Goal: Task Accomplishment & Management: Use online tool/utility

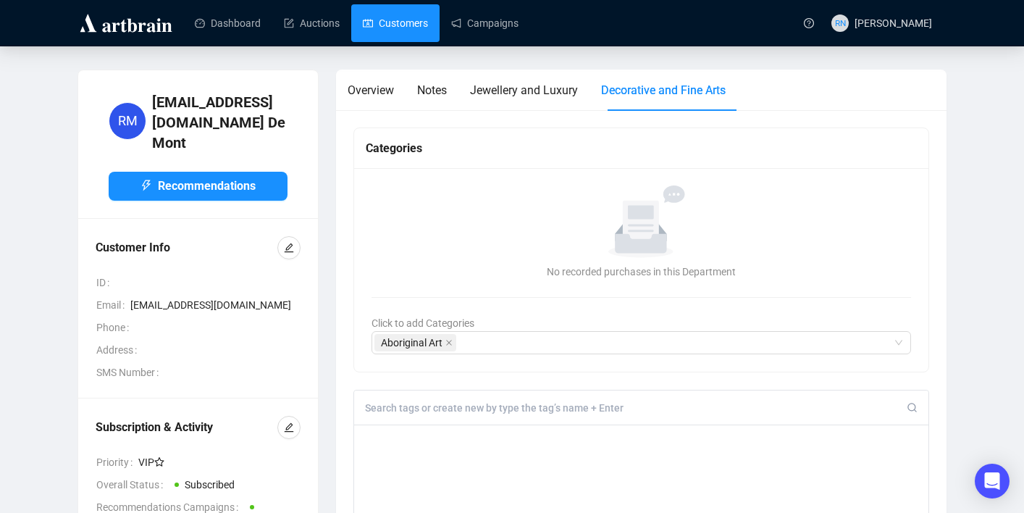
click at [399, 29] on link "Customers" at bounding box center [395, 23] width 65 height 38
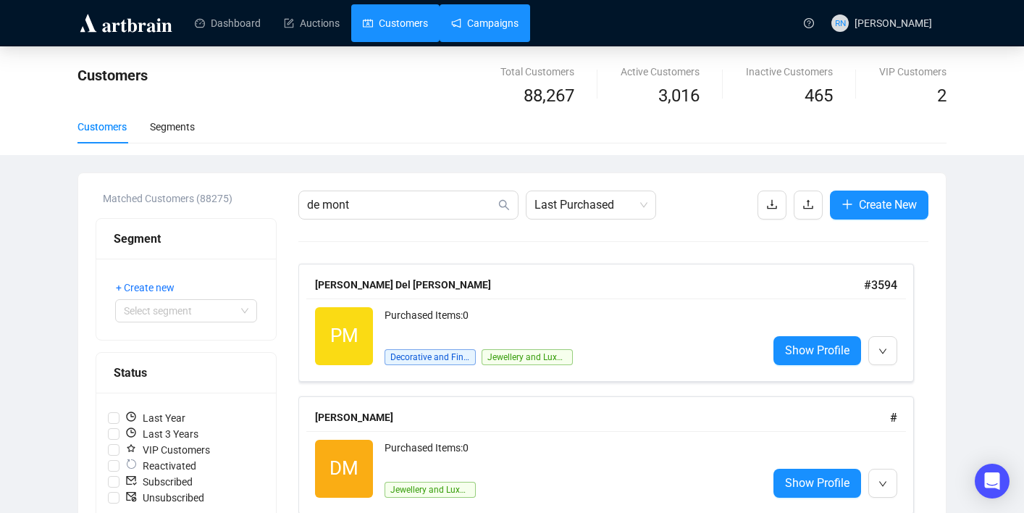
click at [482, 28] on link "Campaigns" at bounding box center [484, 23] width 67 height 38
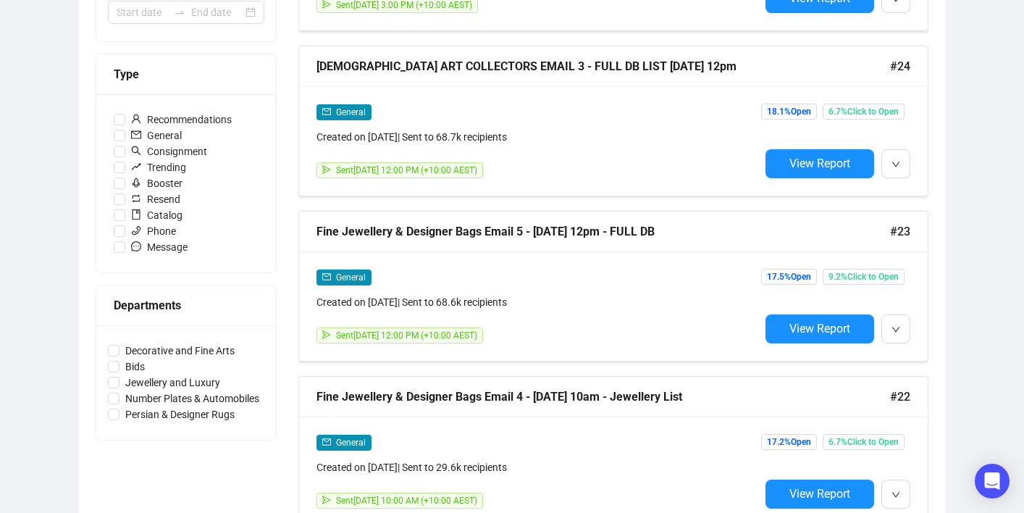
scroll to position [385, 0]
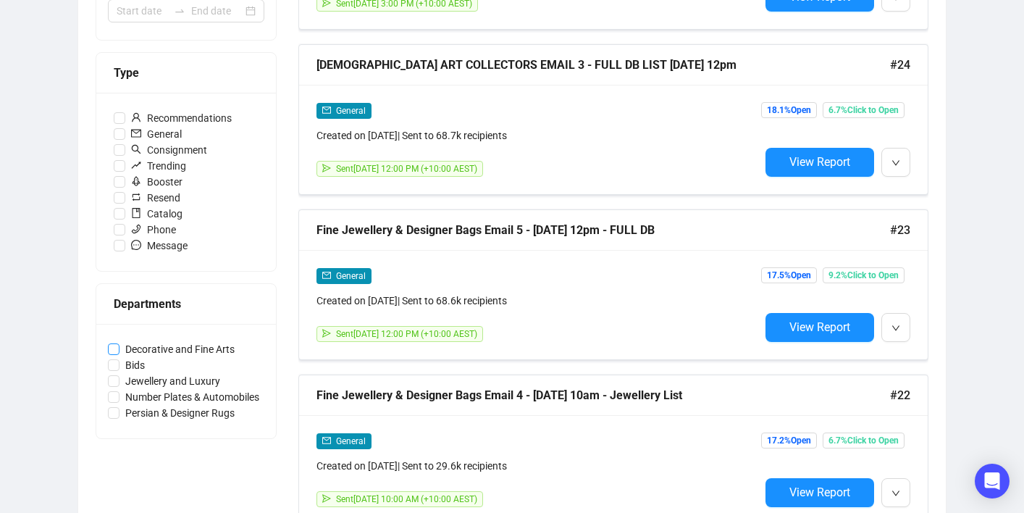
drag, startPoint x: 269, startPoint y: 346, endPoint x: 128, endPoint y: 353, distance: 141.4
click at [128, 353] on div "Decorative and Fine Arts Bids Jewellery and Luxury Number Plates & Automobiles …" at bounding box center [186, 381] width 180 height 114
copy span
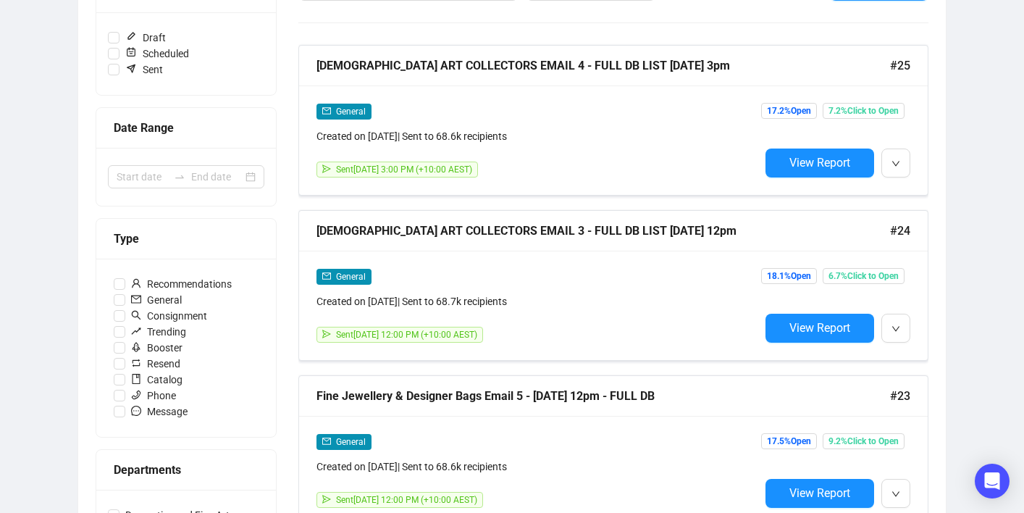
scroll to position [0, 0]
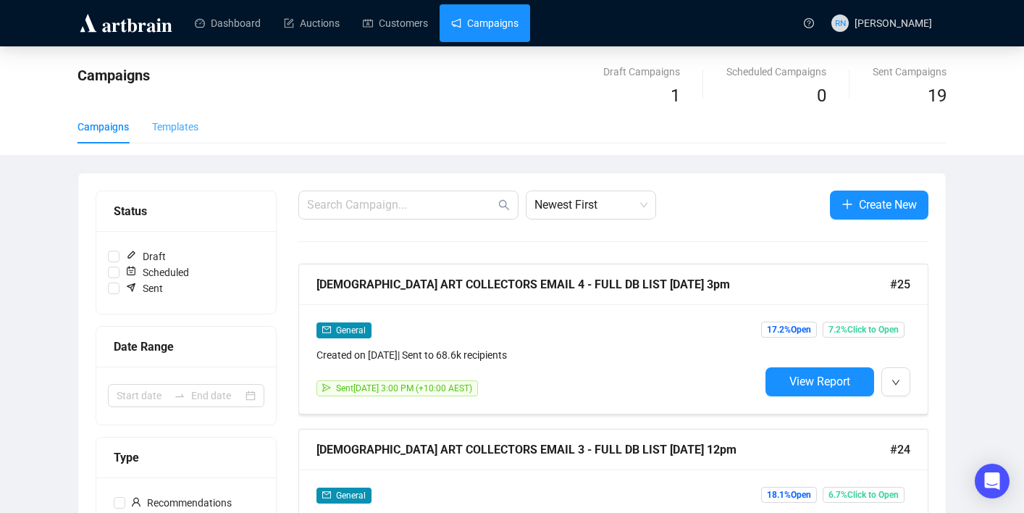
click at [182, 139] on div "Templates" at bounding box center [175, 126] width 46 height 33
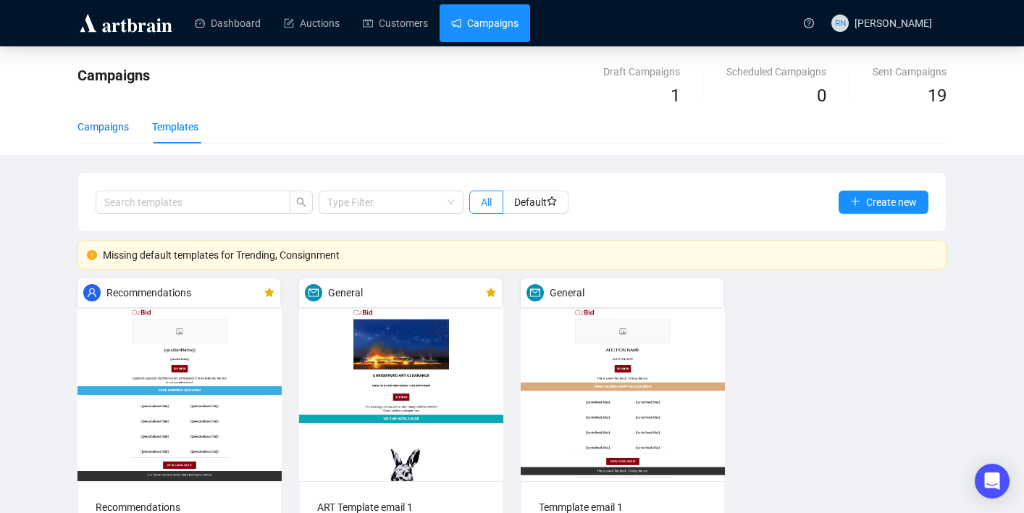
click at [125, 125] on div "Campaigns" at bounding box center [103, 127] width 51 height 16
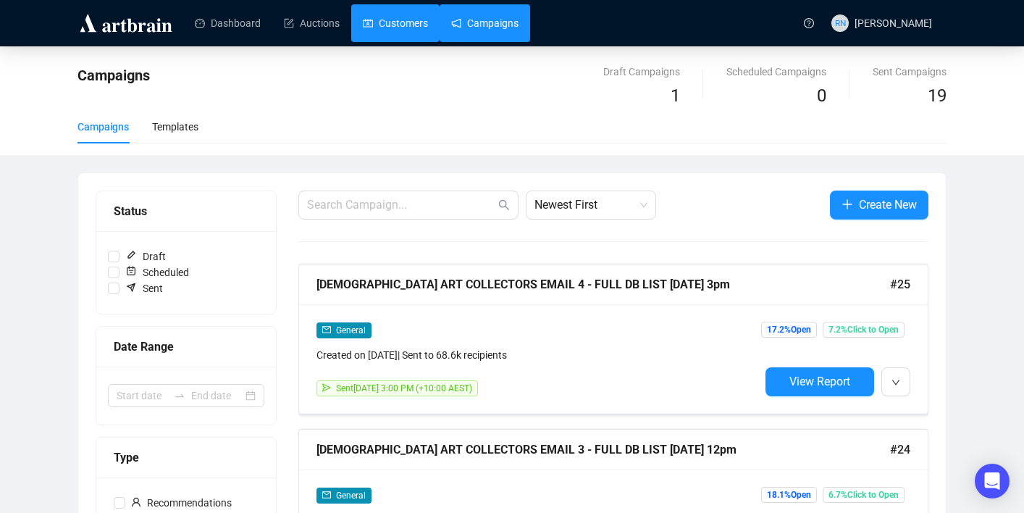
click at [399, 33] on link "Customers" at bounding box center [395, 23] width 65 height 38
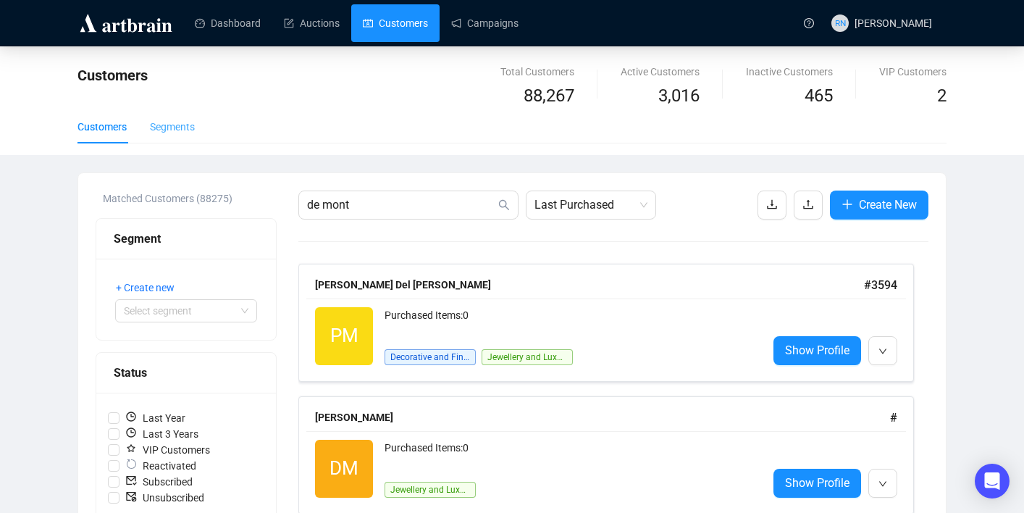
click at [172, 139] on div "Segments" at bounding box center [172, 126] width 45 height 33
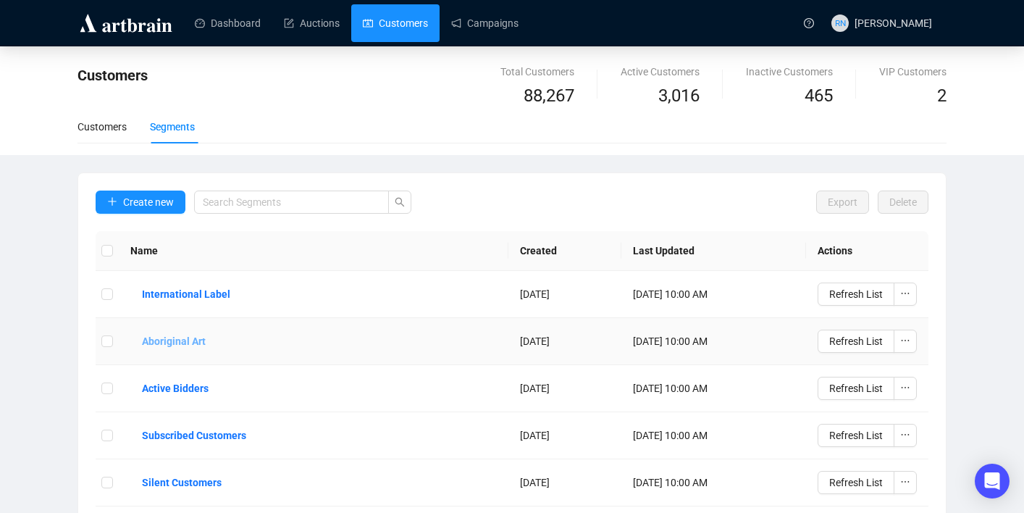
drag, startPoint x: 327, startPoint y: 345, endPoint x: 133, endPoint y: 339, distance: 194.2
click at [133, 339] on td "Aboriginal Art" at bounding box center [314, 341] width 390 height 47
click at [403, 17] on link "Customers" at bounding box center [395, 23] width 65 height 38
click at [137, 122] on div "Customers Segments" at bounding box center [136, 126] width 117 height 33
click at [120, 124] on div "Customers" at bounding box center [102, 127] width 49 height 16
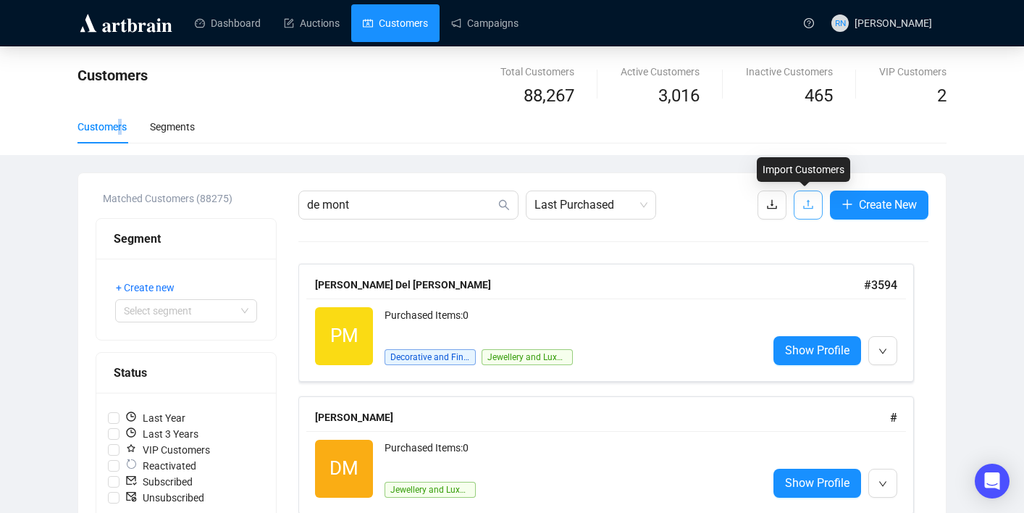
click at [806, 206] on icon "upload" at bounding box center [809, 204] width 12 height 12
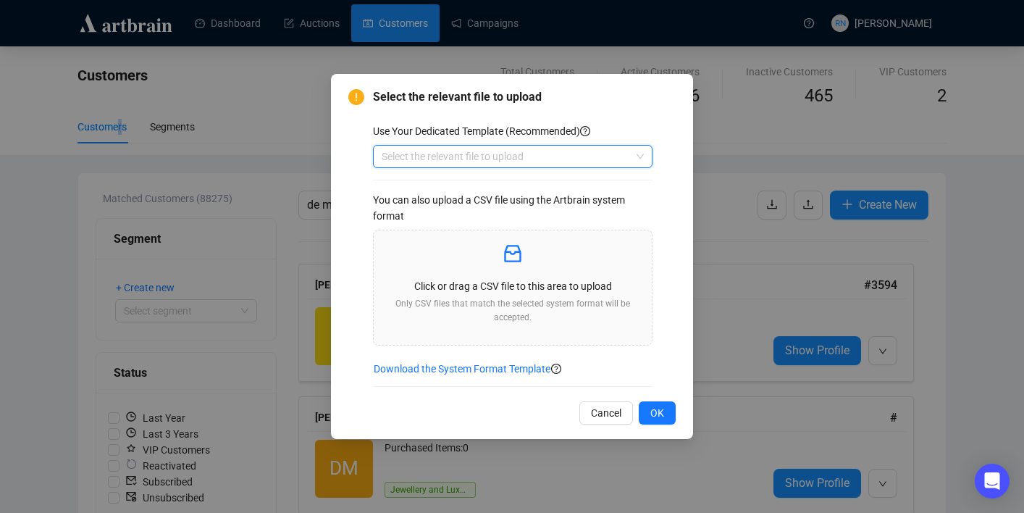
click at [392, 149] on input "search" at bounding box center [506, 157] width 249 height 22
click at [398, 190] on div "Customers" at bounding box center [513, 185] width 256 height 16
click at [431, 292] on p "Click or drag a CSV file to this area to upload" at bounding box center [512, 286] width 255 height 16
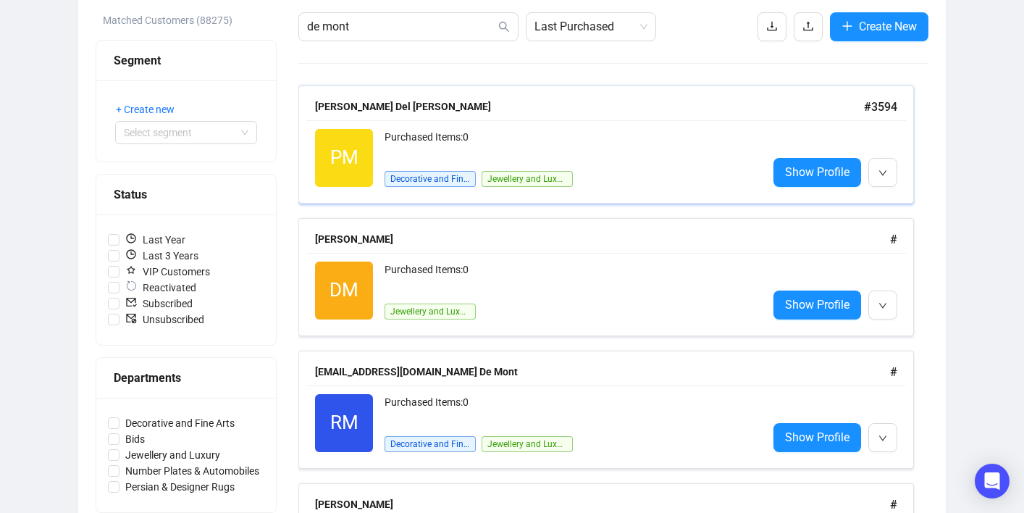
scroll to position [294, 0]
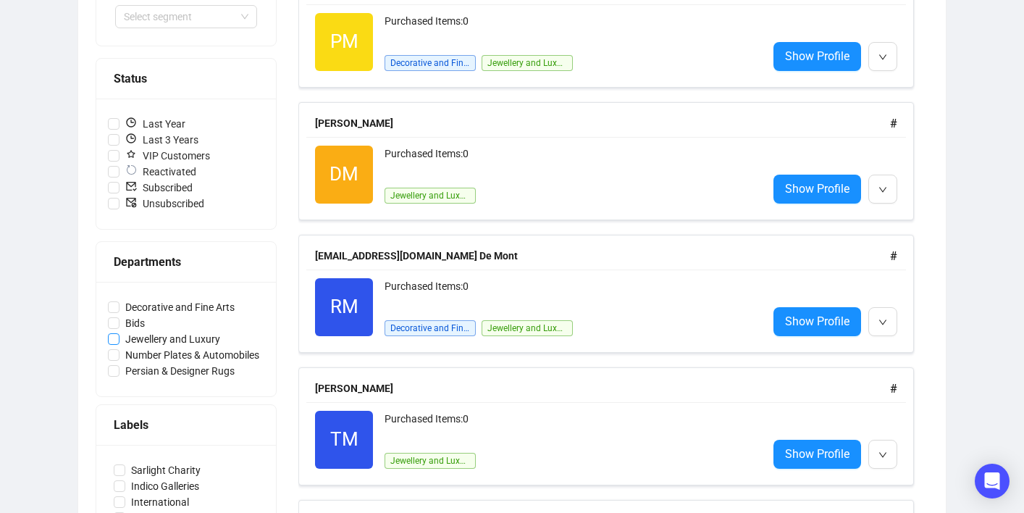
drag, startPoint x: 268, startPoint y: 335, endPoint x: 123, endPoint y: 341, distance: 145.0
click at [123, 341] on div "Decorative and Fine Arts Bids Jewellery and Luxury Number Plates & Automobiles …" at bounding box center [186, 339] width 180 height 114
copy span
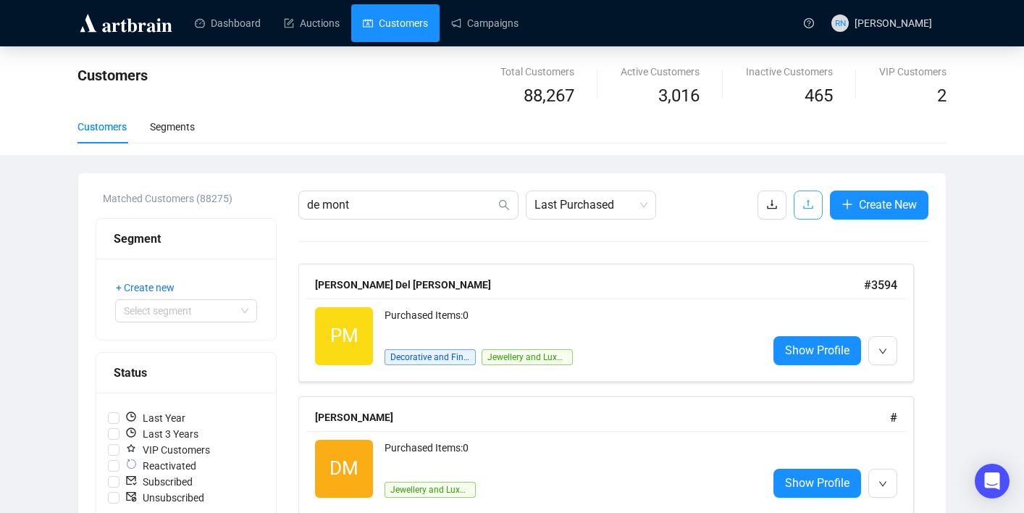
click at [803, 206] on icon "upload" at bounding box center [809, 204] width 12 height 12
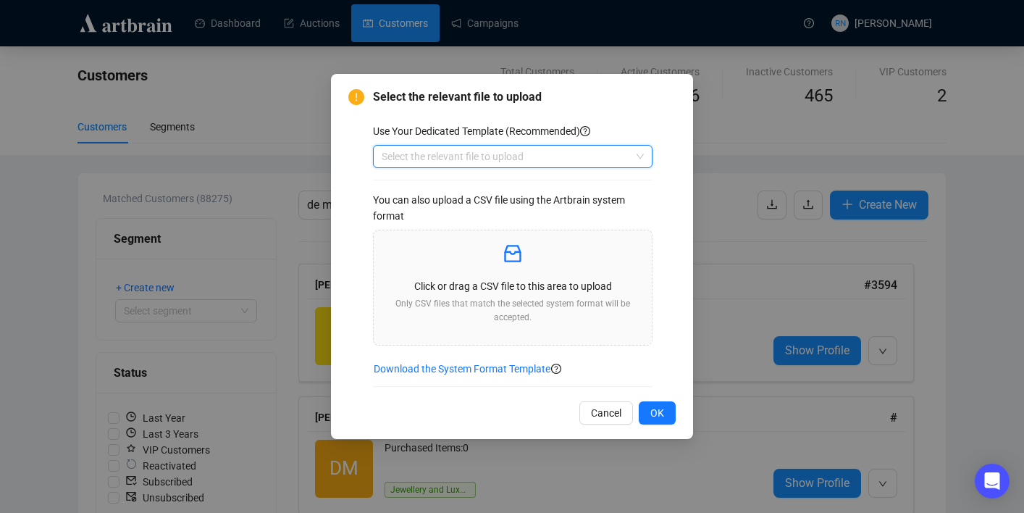
click at [503, 161] on input "search" at bounding box center [506, 157] width 249 height 22
click at [504, 190] on div "Customers" at bounding box center [513, 185] width 256 height 16
click at [505, 277] on div "Click or drag a CSV file to this area to upload Only CSV files that match the s…" at bounding box center [512, 287] width 255 height 91
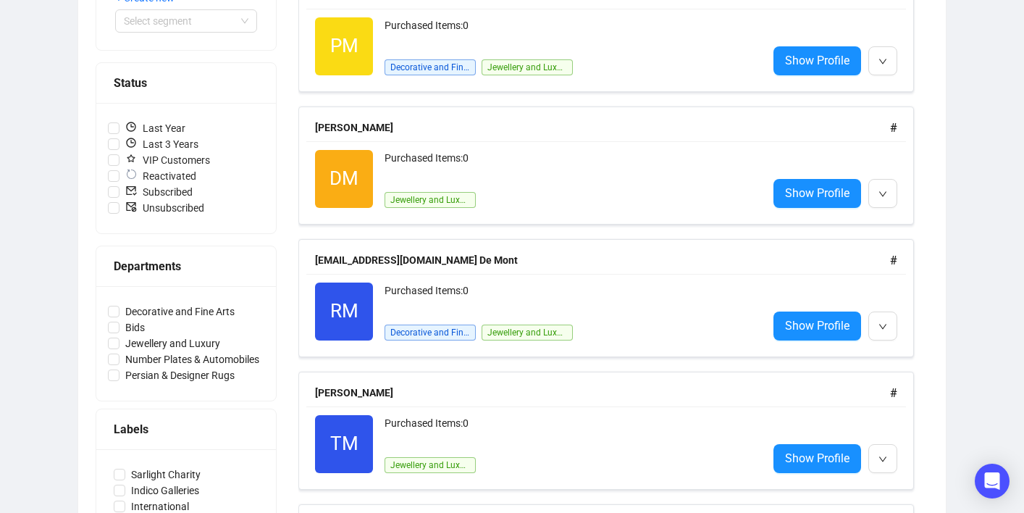
scroll to position [345, 0]
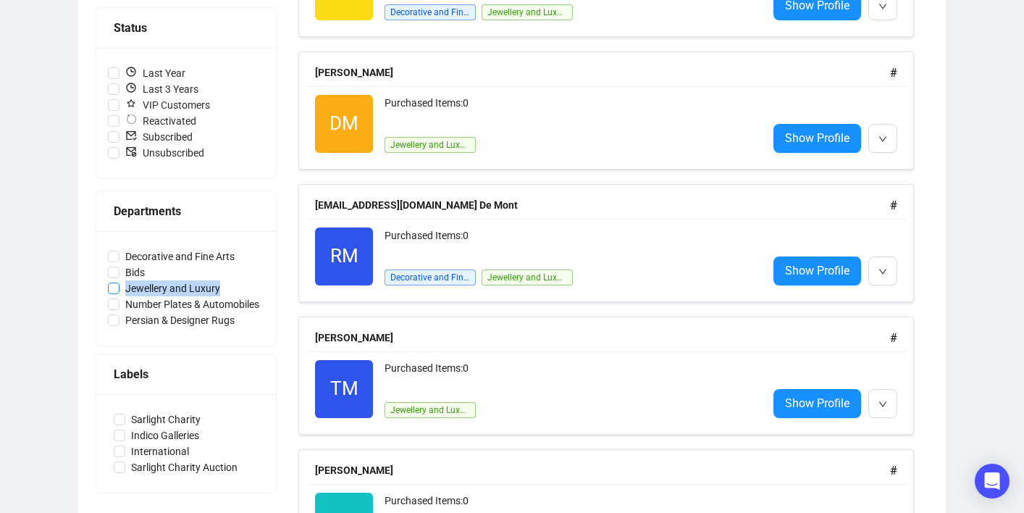
copy span "Jewellery and Luxury"
drag, startPoint x: 250, startPoint y: 282, endPoint x: 127, endPoint y: 289, distance: 122.6
click at [127, 289] on label "Jewellery and Luxury" at bounding box center [186, 288] width 156 height 16
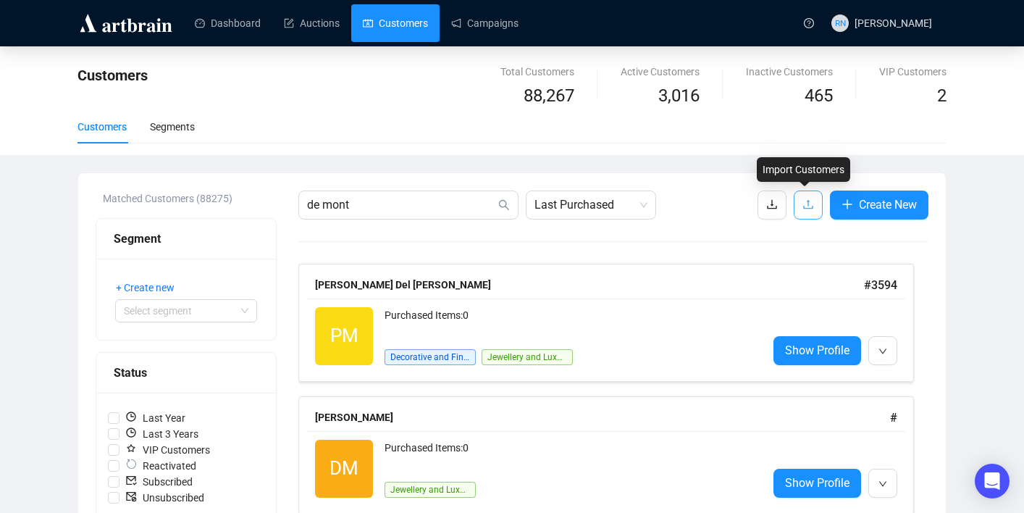
click at [810, 198] on icon "upload" at bounding box center [809, 204] width 12 height 12
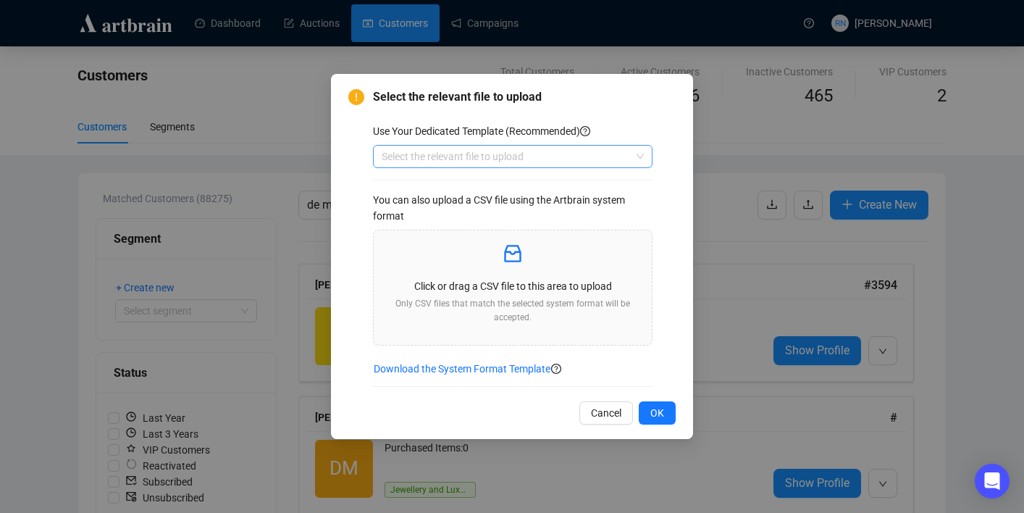
click at [523, 161] on input "search" at bounding box center [506, 157] width 249 height 22
click at [523, 186] on div "Customers" at bounding box center [513, 185] width 256 height 16
click at [522, 281] on p "Click or drag a CSV file to this area to upload" at bounding box center [512, 286] width 255 height 16
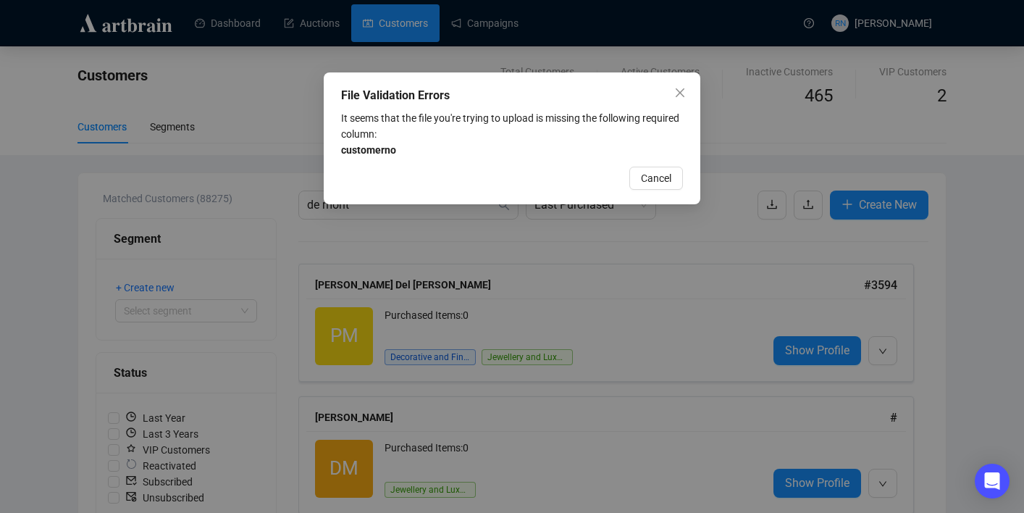
click at [661, 178] on span "Cancel" at bounding box center [656, 178] width 30 height 16
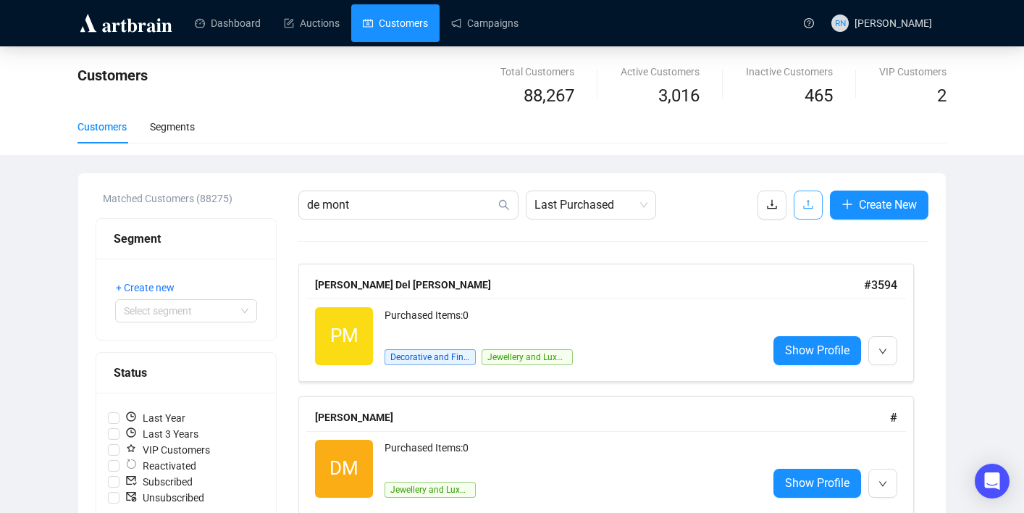
click at [812, 206] on button "button" at bounding box center [808, 205] width 29 height 29
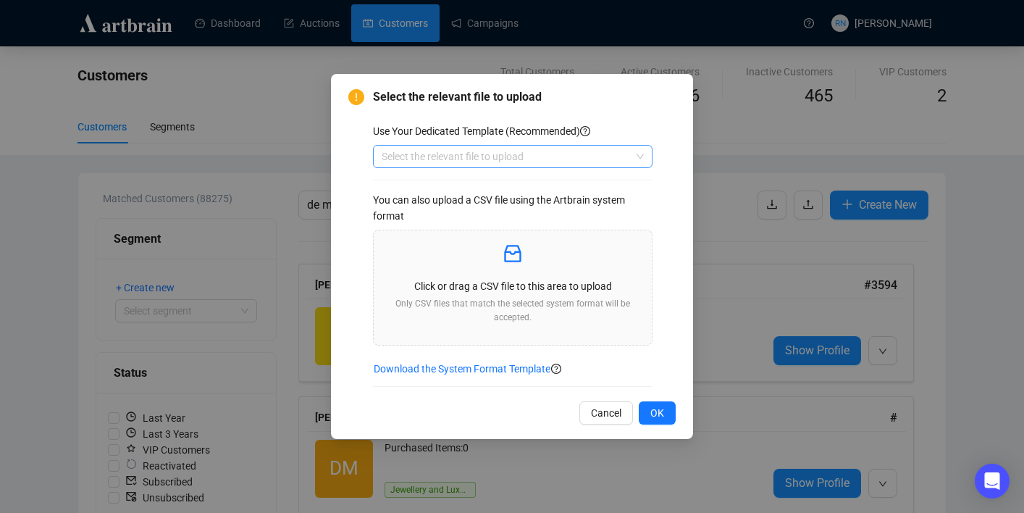
click at [455, 162] on input "search" at bounding box center [506, 157] width 249 height 22
click at [456, 188] on div "Customers" at bounding box center [513, 185] width 256 height 16
click at [463, 274] on div "Click or drag a CSV file to this area to upload Only CSV files that match the s…" at bounding box center [512, 287] width 255 height 91
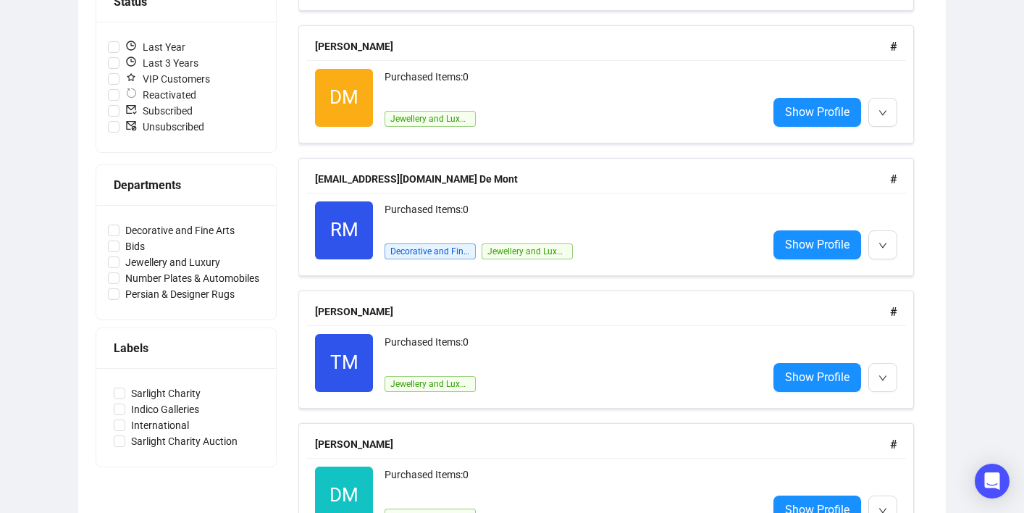
scroll to position [395, 0]
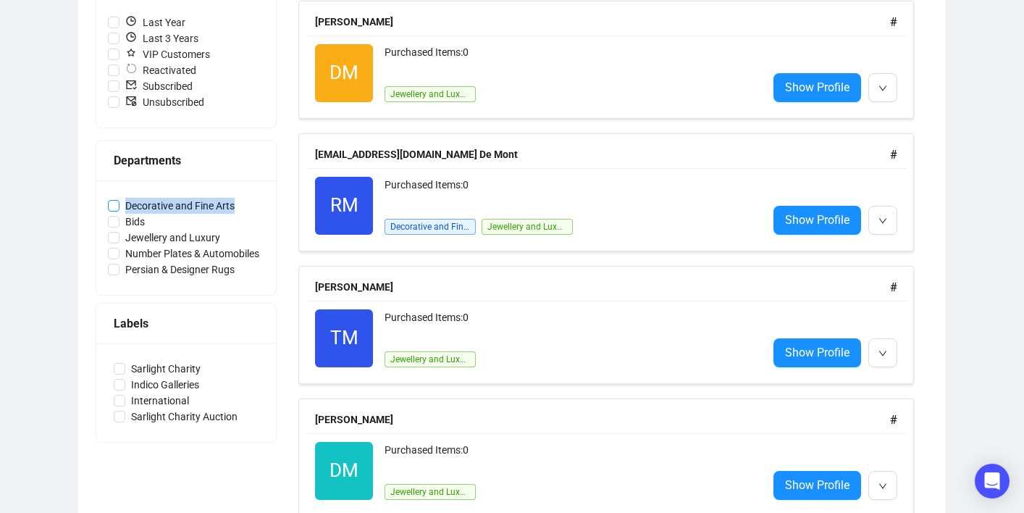
drag, startPoint x: 262, startPoint y: 202, endPoint x: 128, endPoint y: 201, distance: 134.0
click at [128, 201] on label "Decorative and Fine Arts" at bounding box center [186, 206] width 156 height 16
copy span "Decorative and Fine Arts"
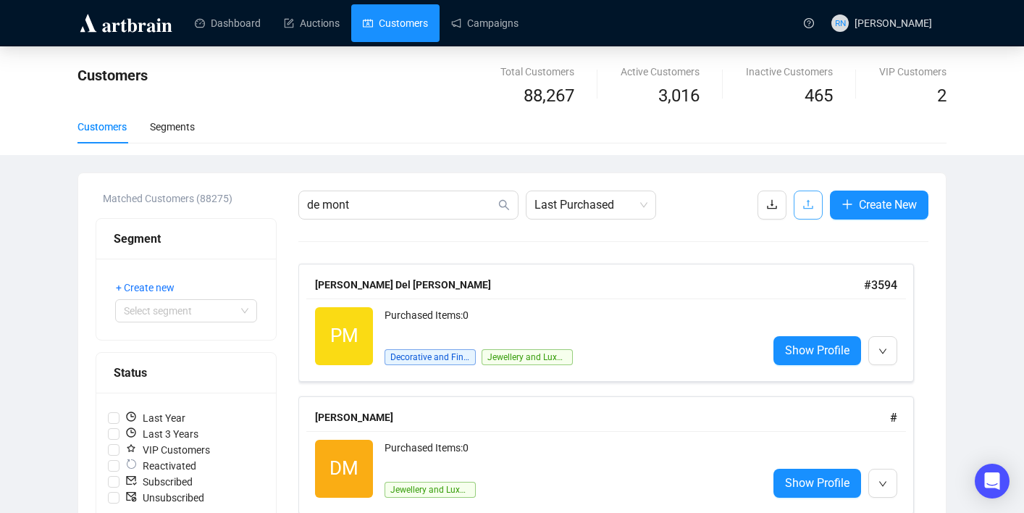
click at [807, 213] on span "button" at bounding box center [809, 205] width 12 height 18
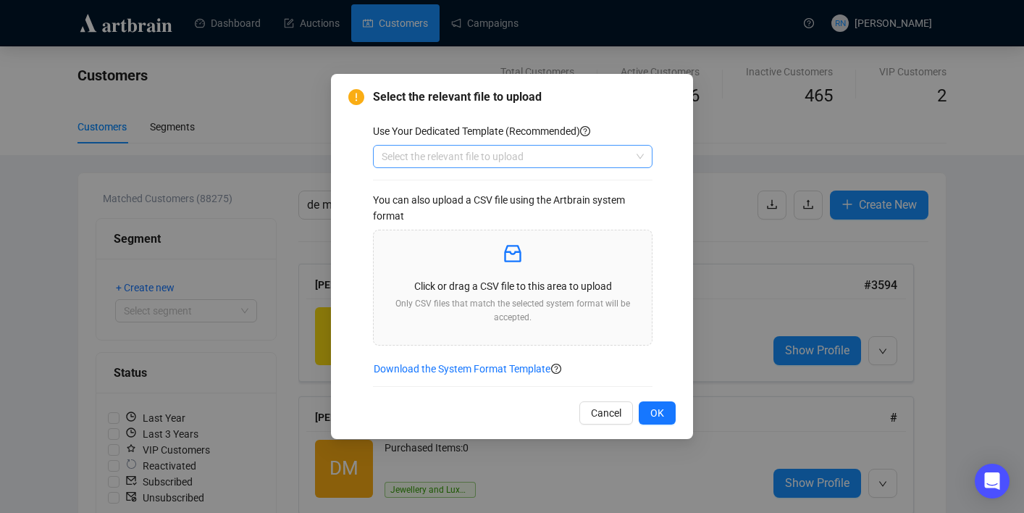
click at [424, 156] on input "search" at bounding box center [506, 157] width 249 height 22
click at [425, 177] on div "Customers" at bounding box center [513, 185] width 256 height 16
click at [442, 261] on p at bounding box center [512, 254] width 255 height 25
click at [503, 280] on p "Click or drag a CSV file to this area to upload" at bounding box center [512, 286] width 255 height 16
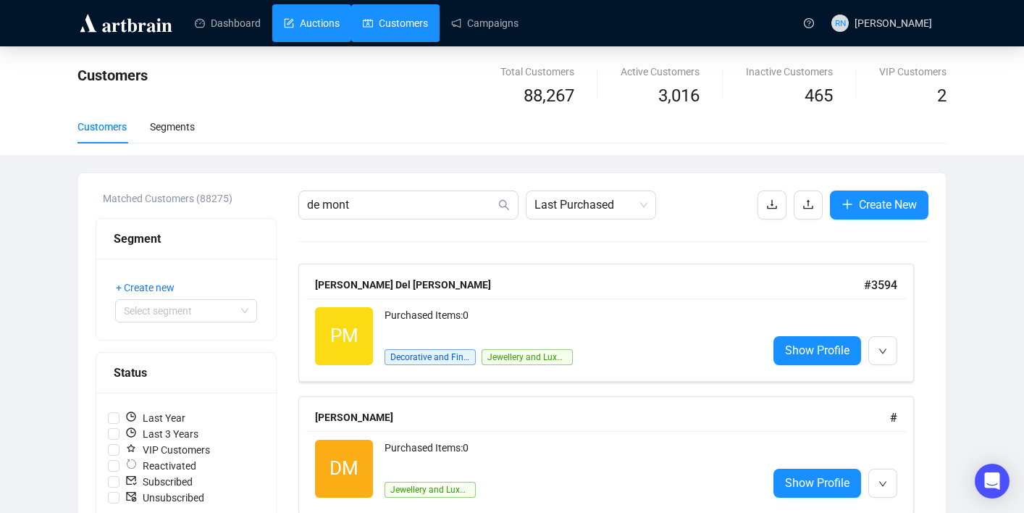
click at [317, 33] on link "Auctions" at bounding box center [312, 23] width 56 height 38
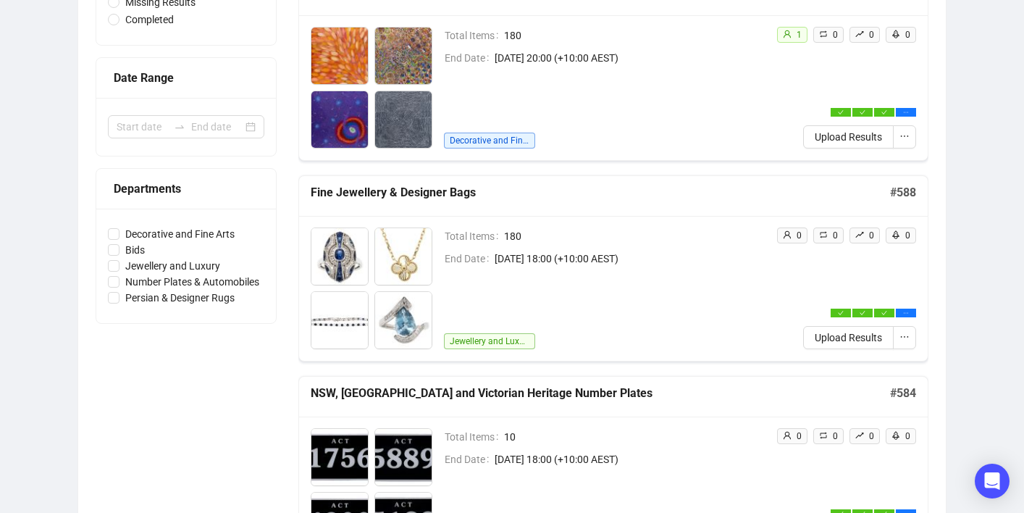
scroll to position [259, 0]
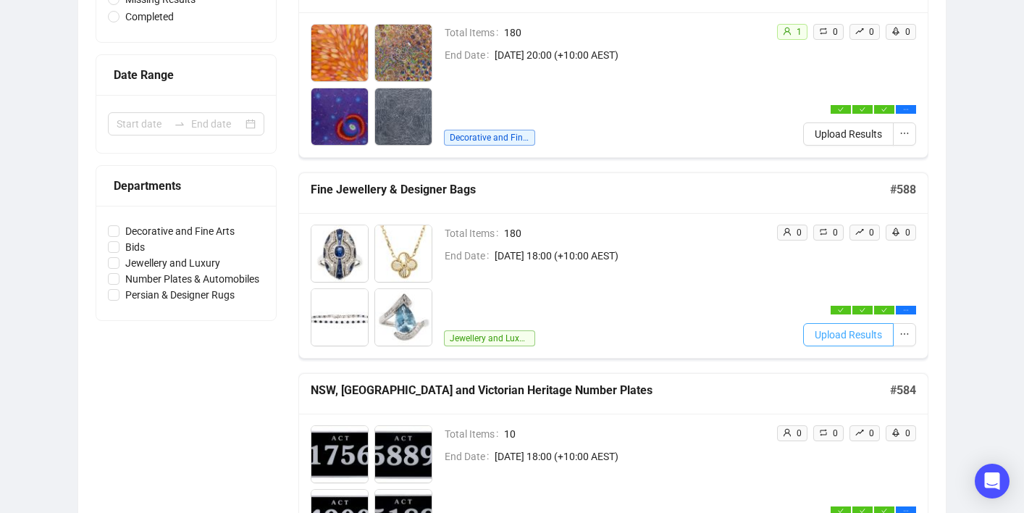
click at [860, 339] on span "Upload Results" at bounding box center [848, 335] width 67 height 16
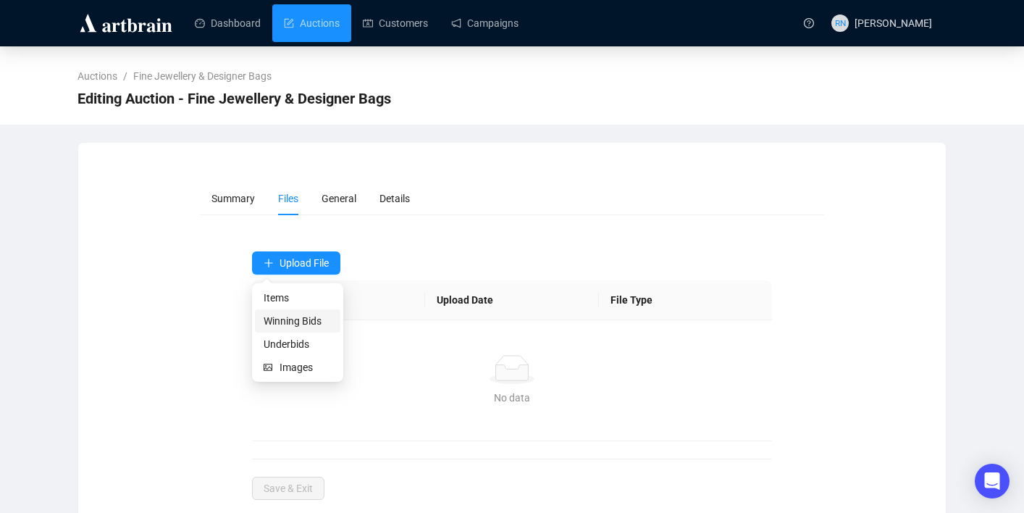
click at [306, 320] on span "Winning Bids" at bounding box center [298, 321] width 68 height 16
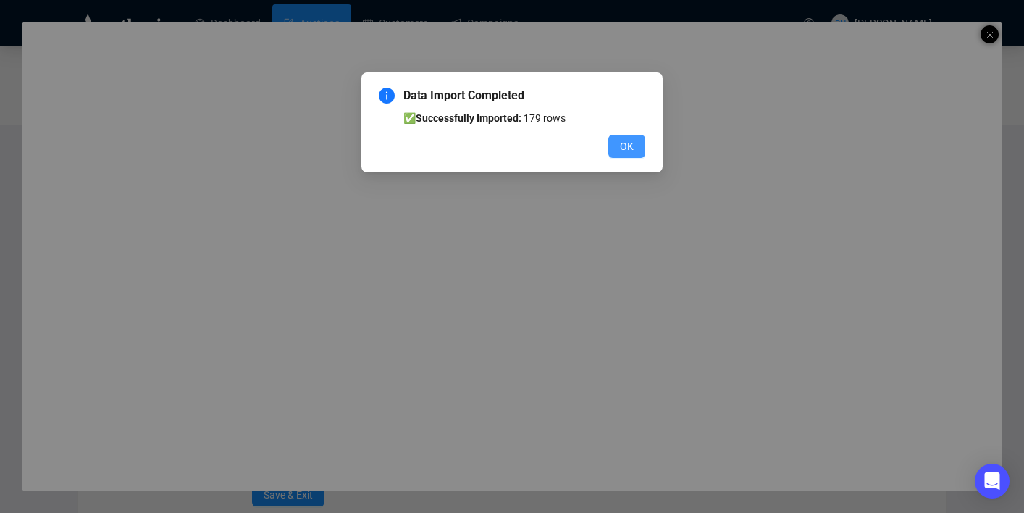
click at [634, 152] on button "OK" at bounding box center [626, 146] width 37 height 23
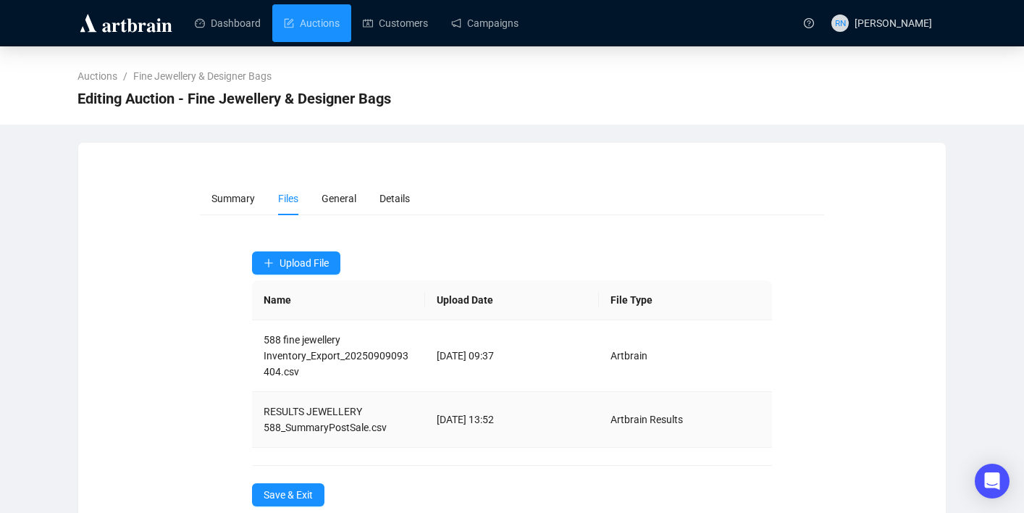
scroll to position [33, 0]
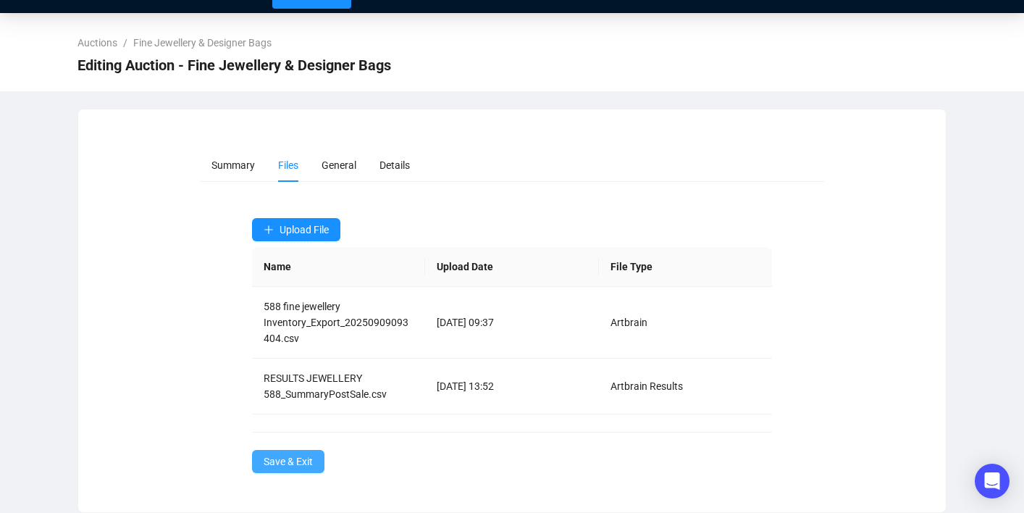
click at [302, 462] on span "Save & Exit" at bounding box center [288, 461] width 49 height 16
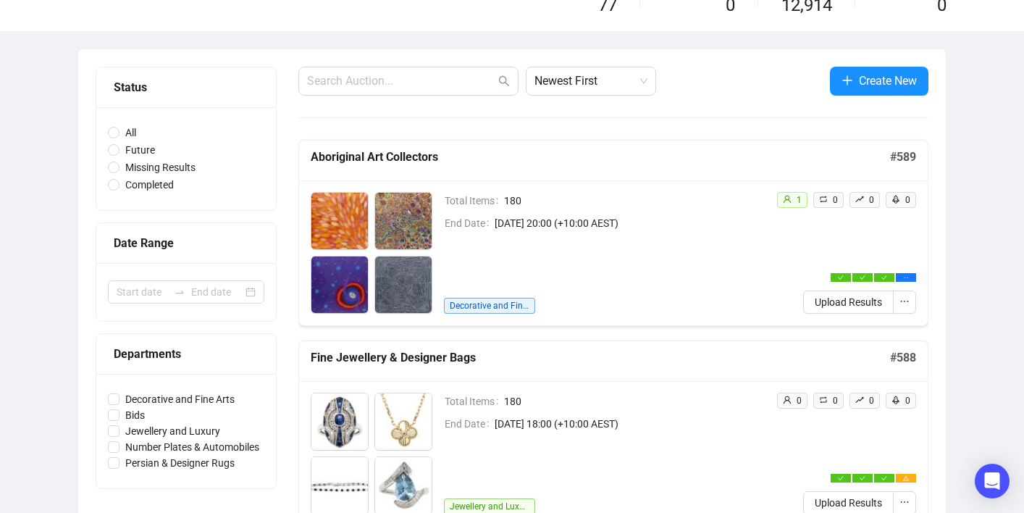
scroll to position [183, 0]
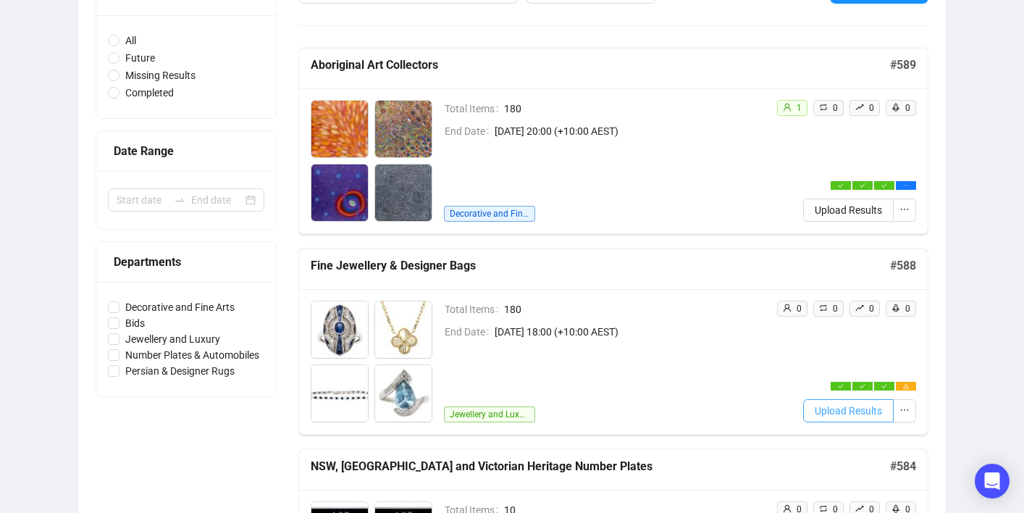
click at [873, 414] on span "Upload Results" at bounding box center [848, 411] width 67 height 16
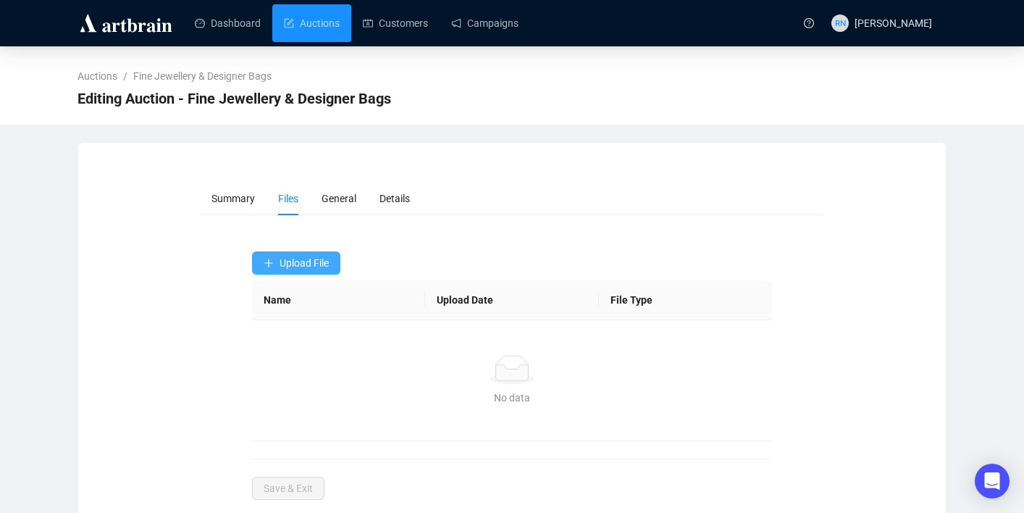
click at [287, 267] on span "Upload File" at bounding box center [304, 263] width 49 height 12
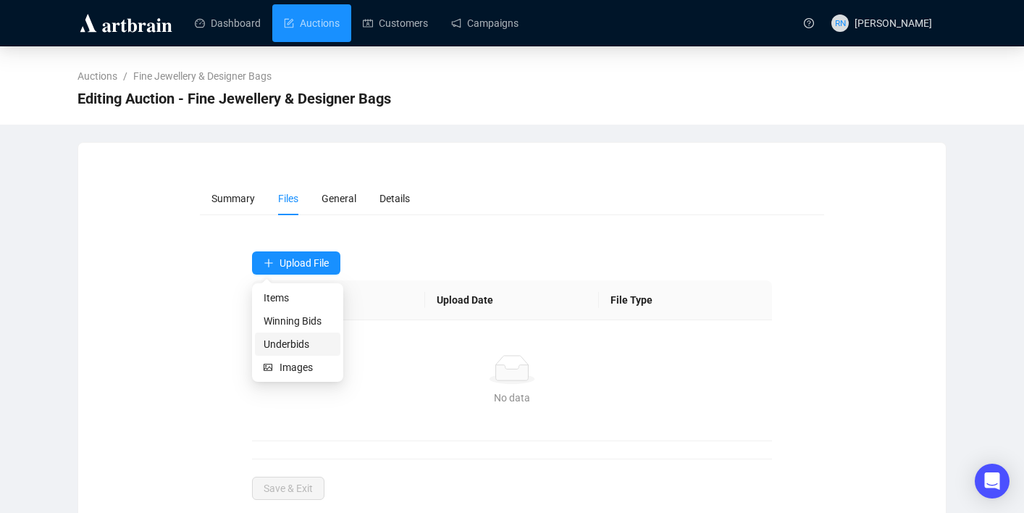
click at [300, 343] on span "Underbids" at bounding box center [298, 344] width 68 height 16
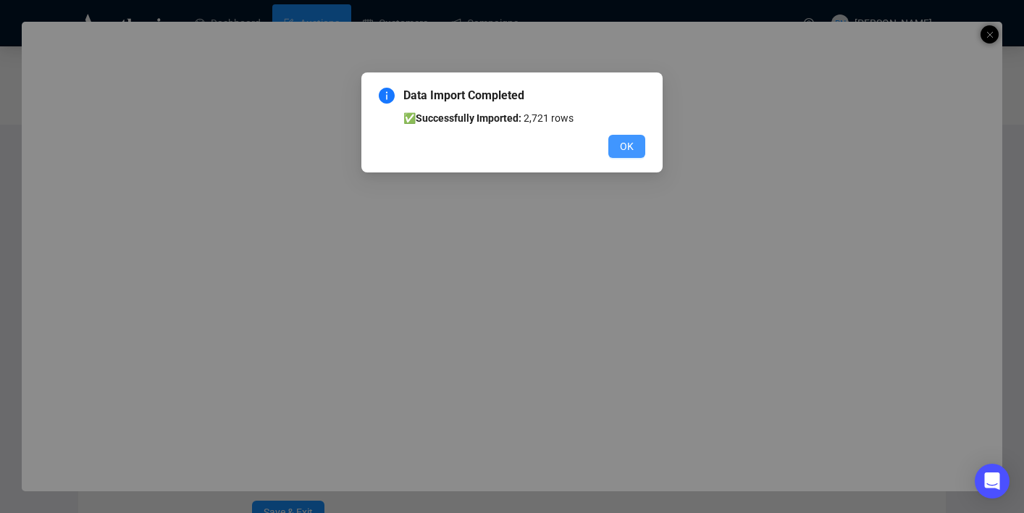
click at [638, 154] on button "OK" at bounding box center [626, 146] width 37 height 23
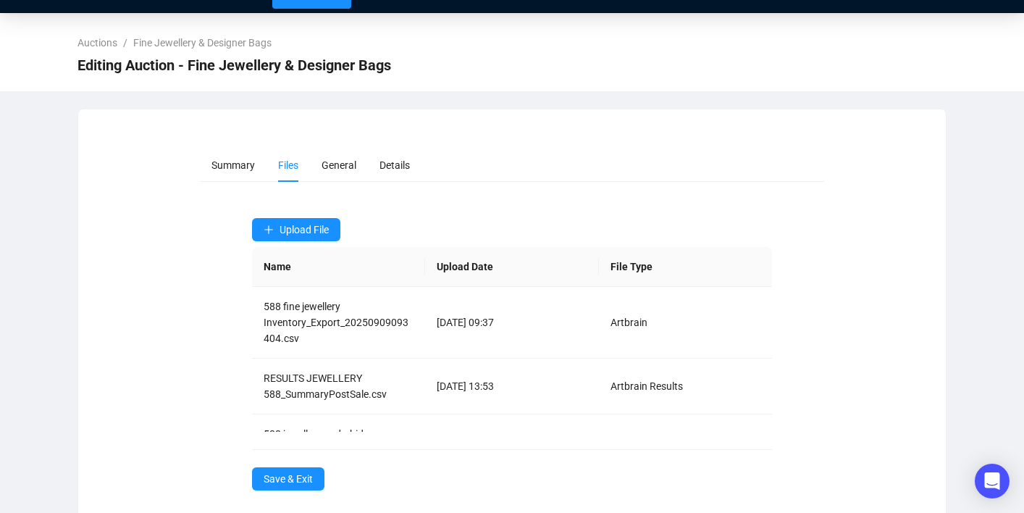
scroll to position [51, 0]
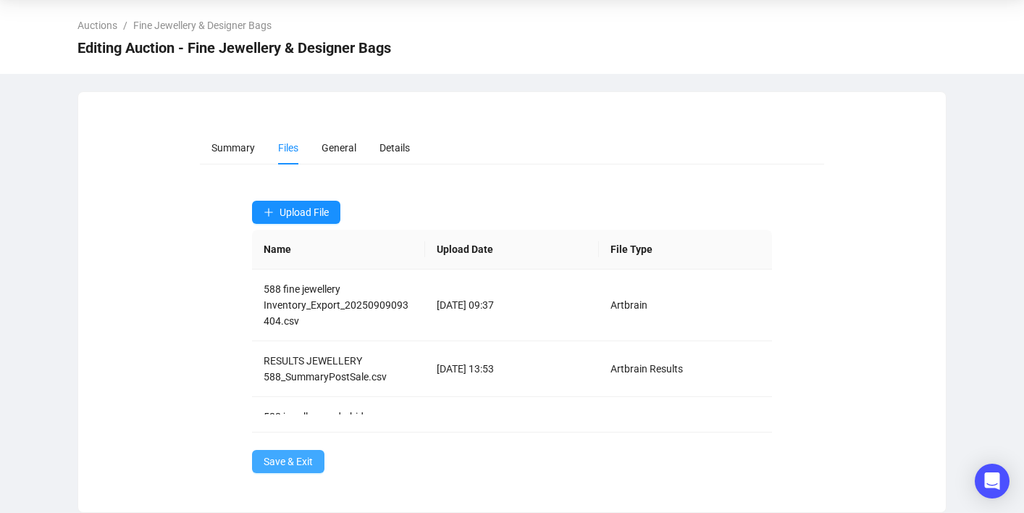
click at [295, 466] on span "Save & Exit" at bounding box center [288, 461] width 49 height 16
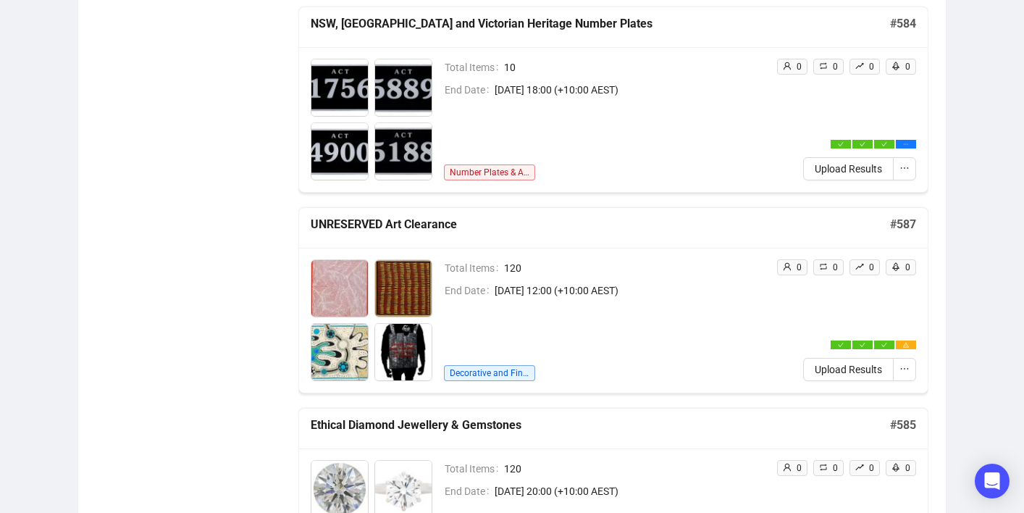
scroll to position [651, 0]
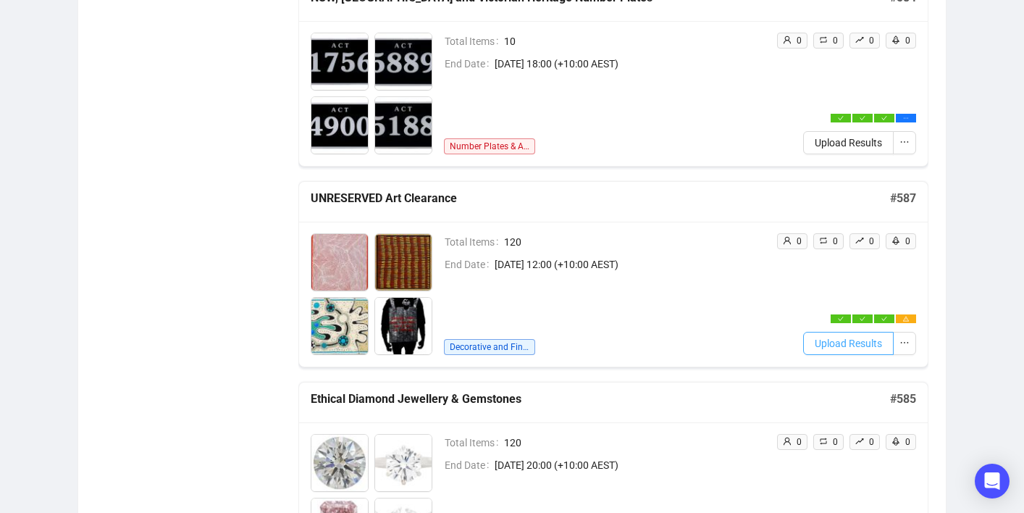
click at [825, 343] on span "Upload Results" at bounding box center [848, 343] width 67 height 16
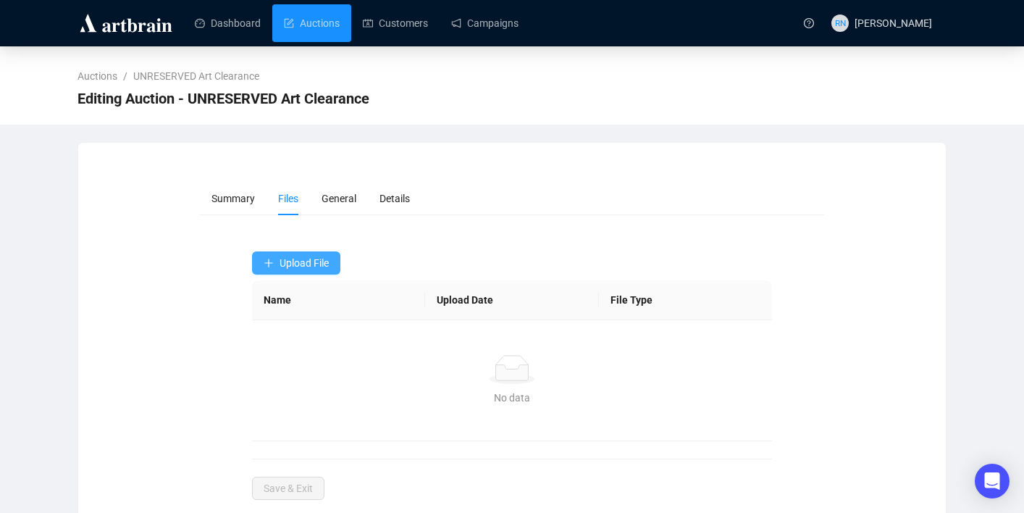
click at [297, 267] on span "Upload File" at bounding box center [304, 263] width 49 height 12
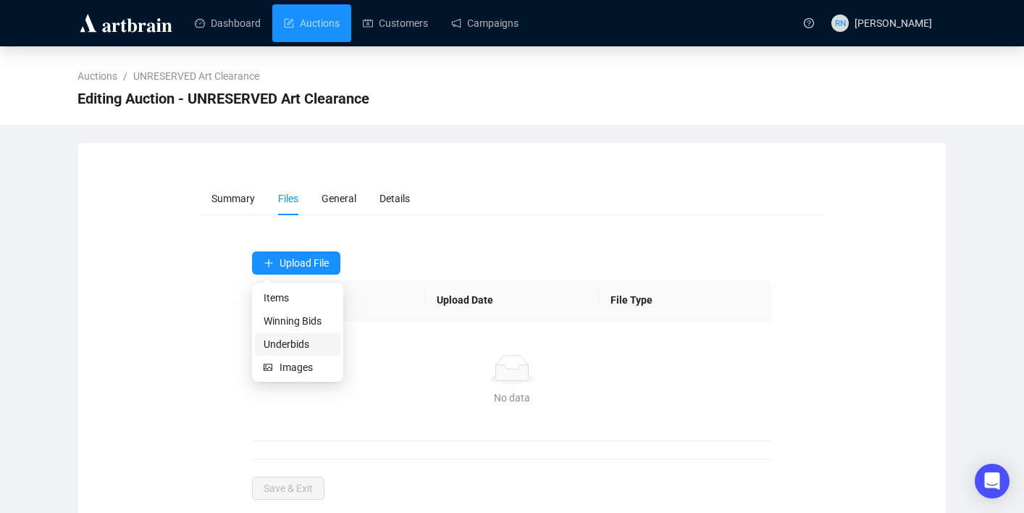
click at [302, 345] on span "Underbids" at bounding box center [298, 344] width 68 height 16
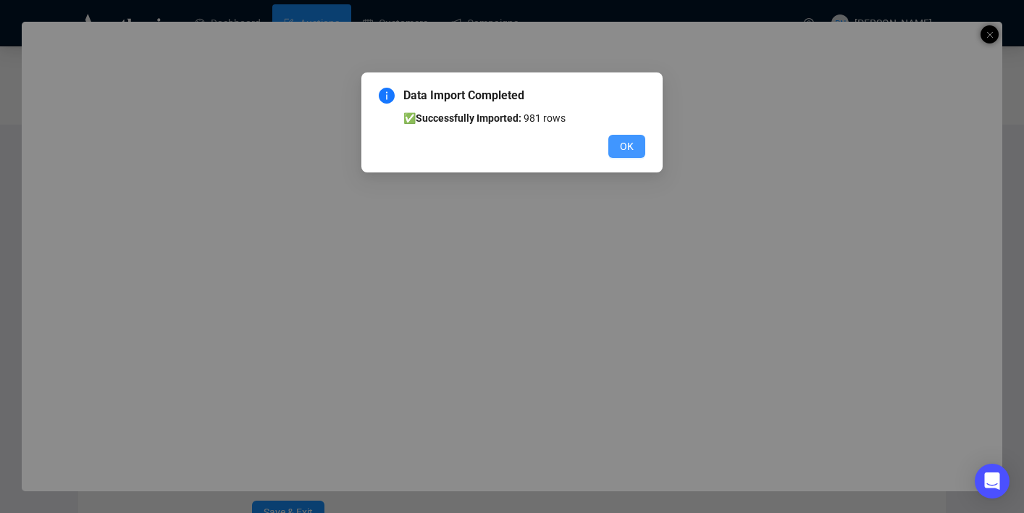
click at [629, 146] on span "OK" at bounding box center [627, 146] width 14 height 16
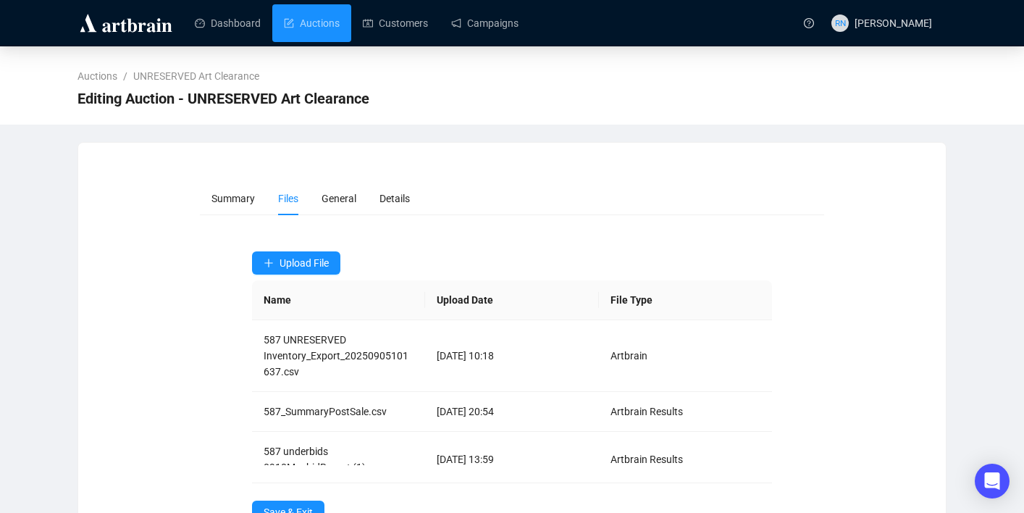
scroll to position [51, 0]
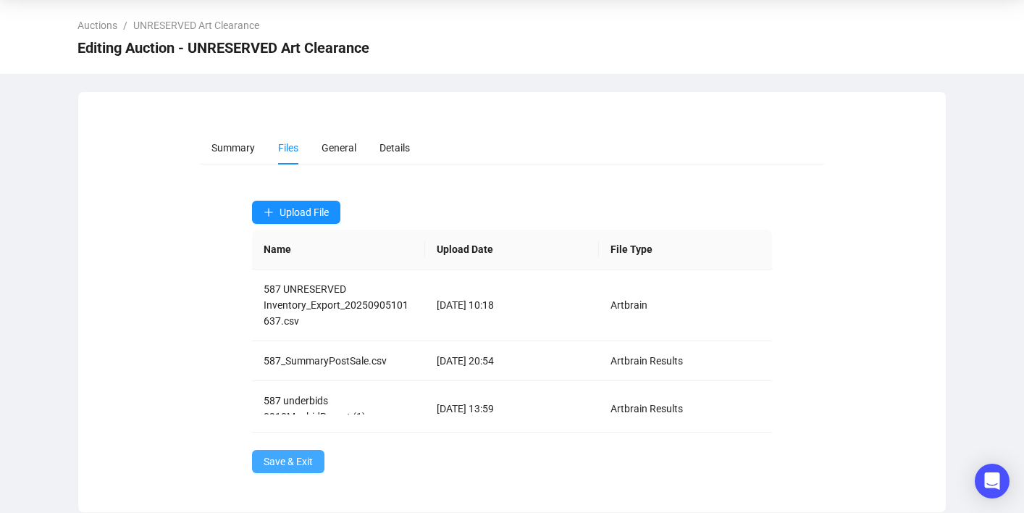
click at [309, 456] on span "Save & Exit" at bounding box center [288, 461] width 49 height 16
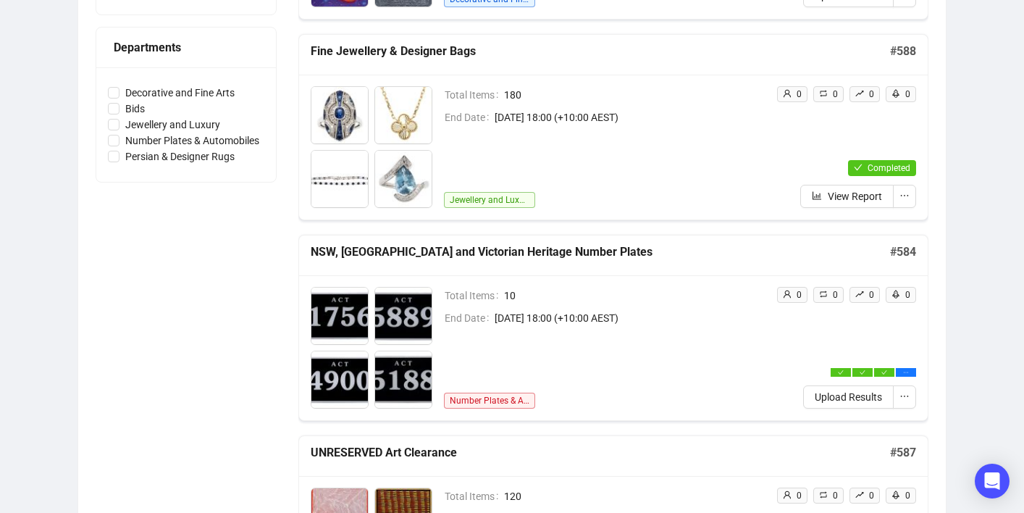
scroll to position [392, 0]
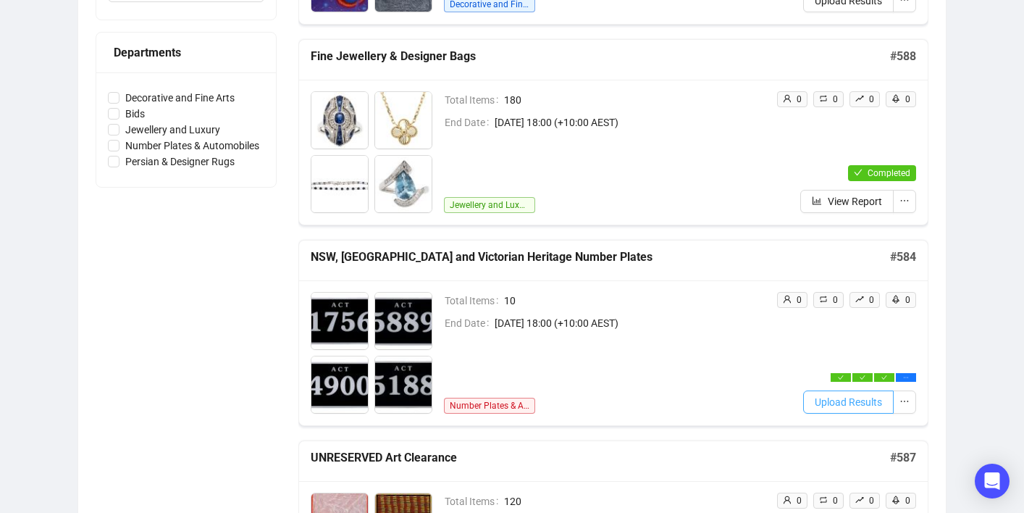
click at [857, 405] on span "Upload Results" at bounding box center [848, 402] width 67 height 16
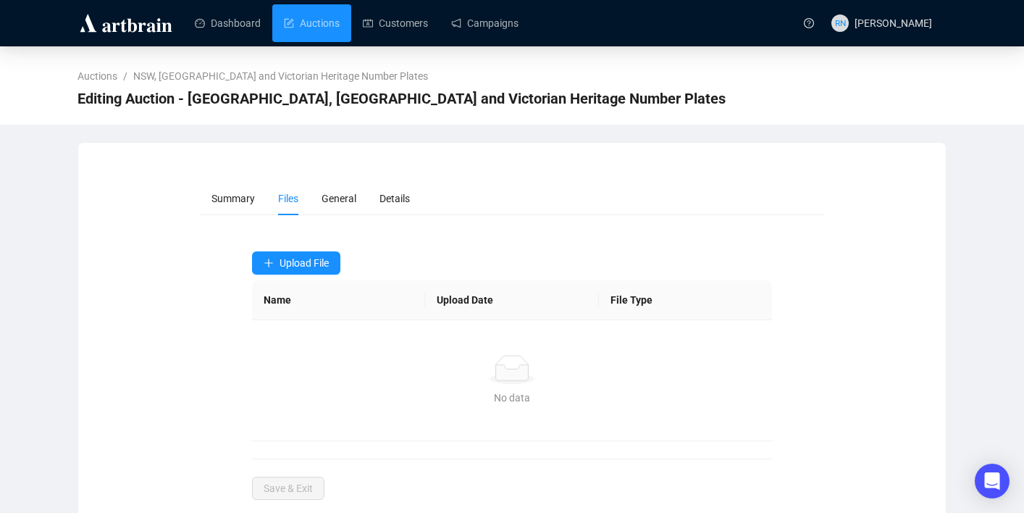
scroll to position [27, 0]
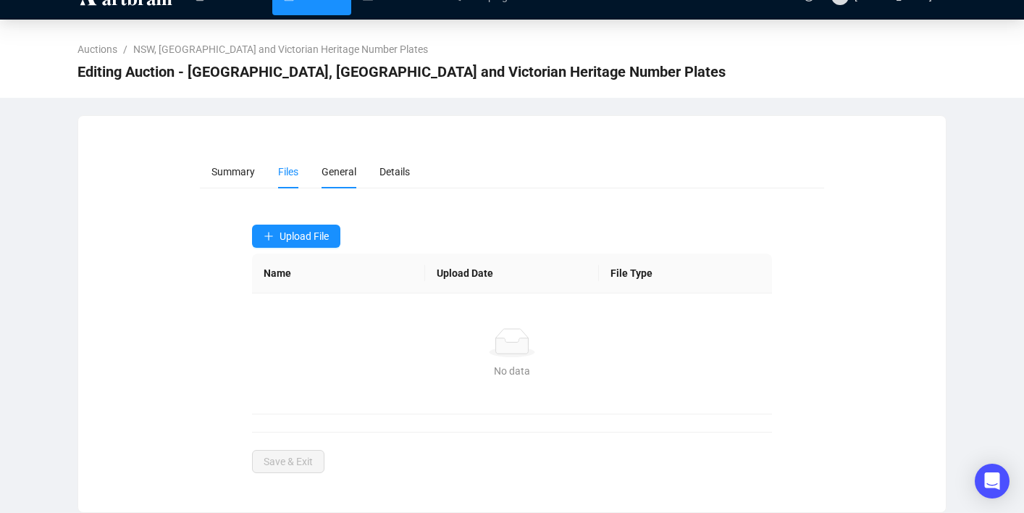
click at [347, 178] on li "General" at bounding box center [339, 171] width 58 height 33
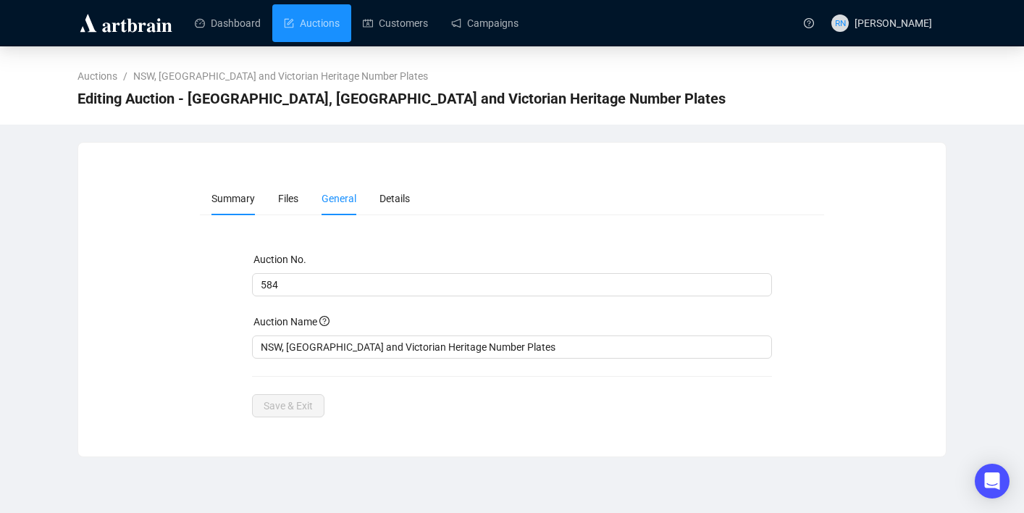
click at [231, 201] on span "Summary" at bounding box center [233, 199] width 43 height 12
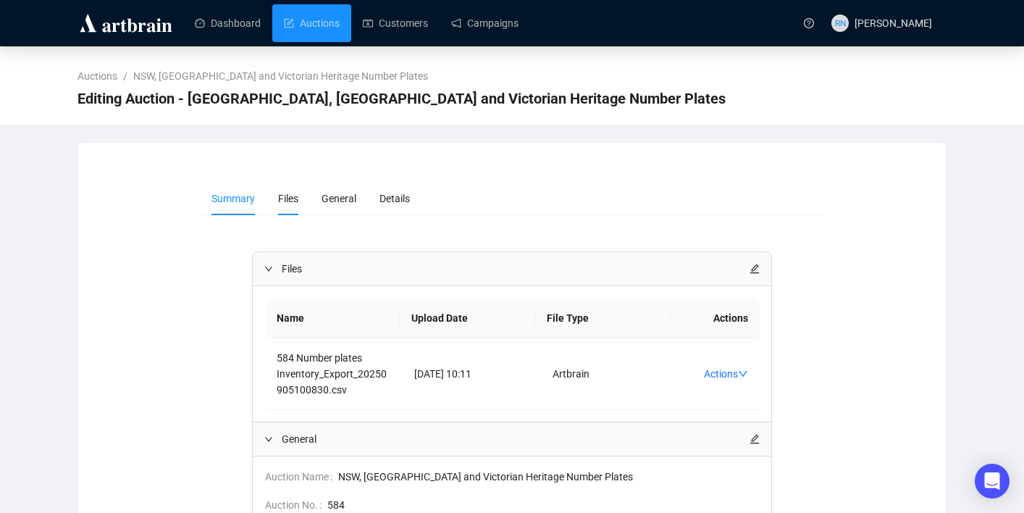
click at [301, 199] on li "Files" at bounding box center [288, 198] width 43 height 33
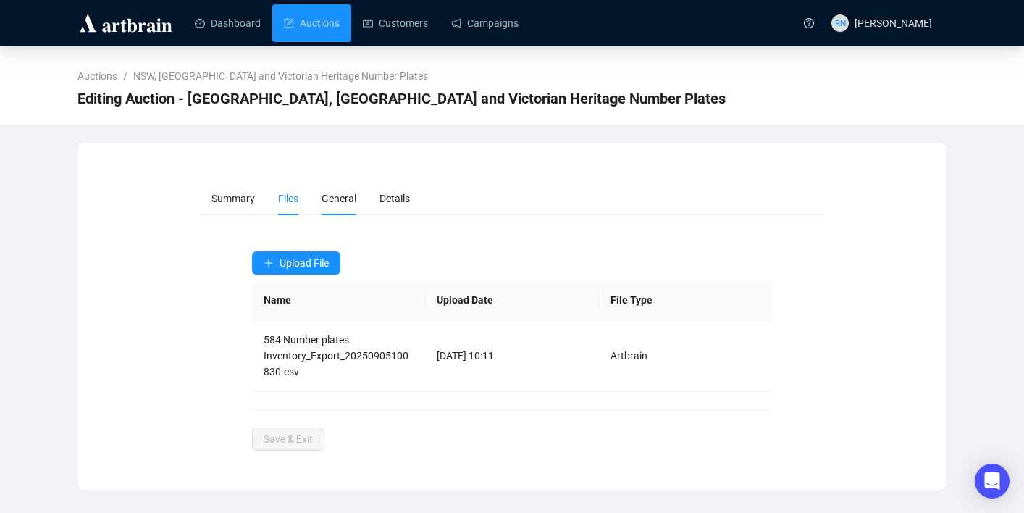
click at [341, 202] on span "General" at bounding box center [339, 199] width 35 height 12
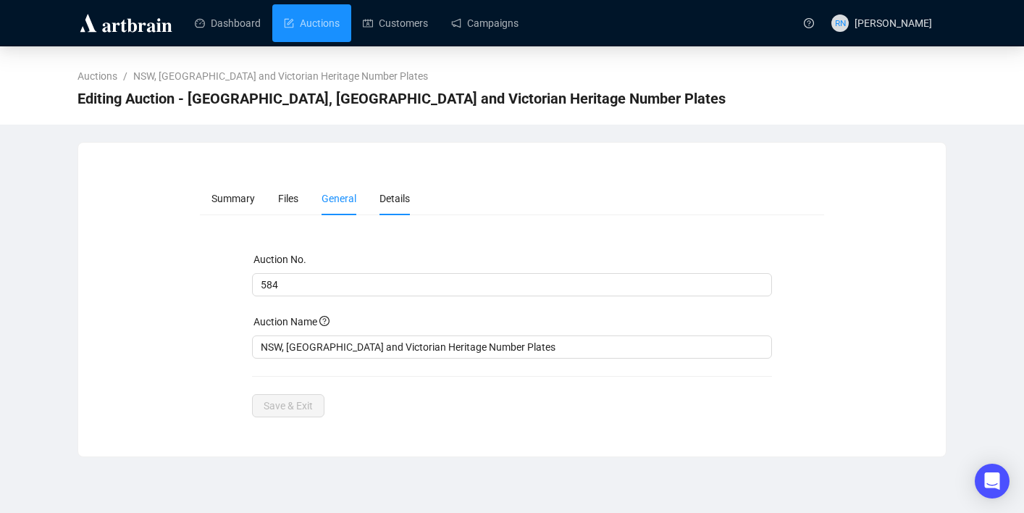
click at [403, 210] on li "Details" at bounding box center [395, 198] width 54 height 33
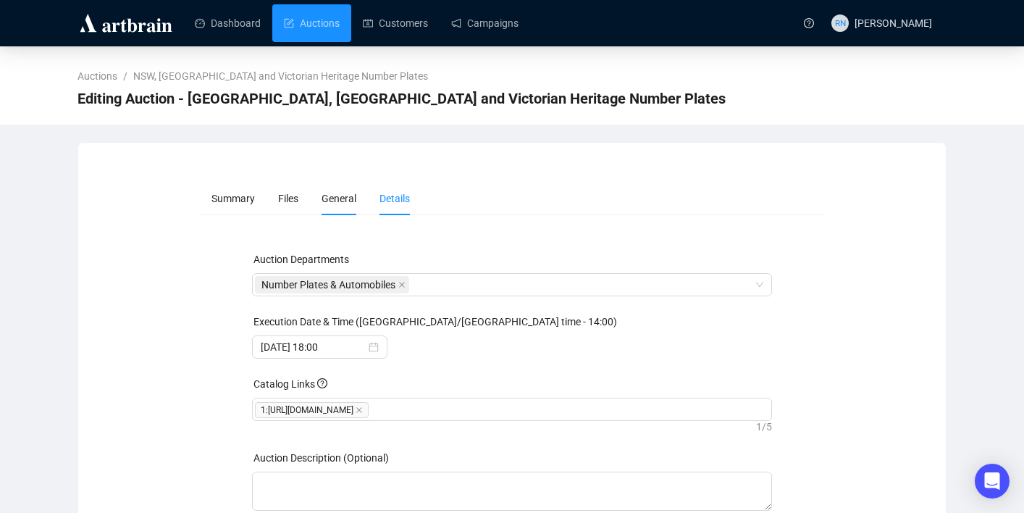
click at [342, 197] on span "General" at bounding box center [339, 199] width 35 height 12
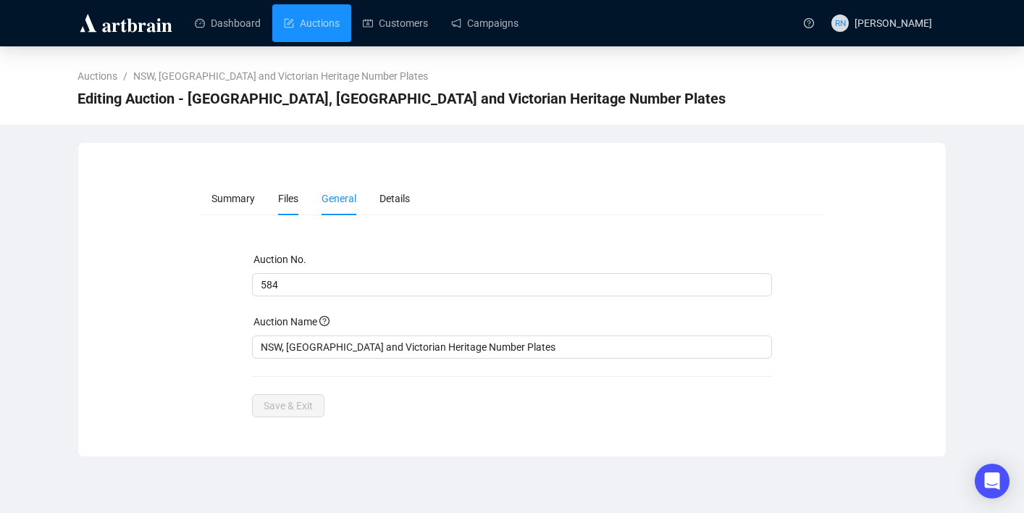
click at [279, 193] on span "Files" at bounding box center [288, 199] width 20 height 12
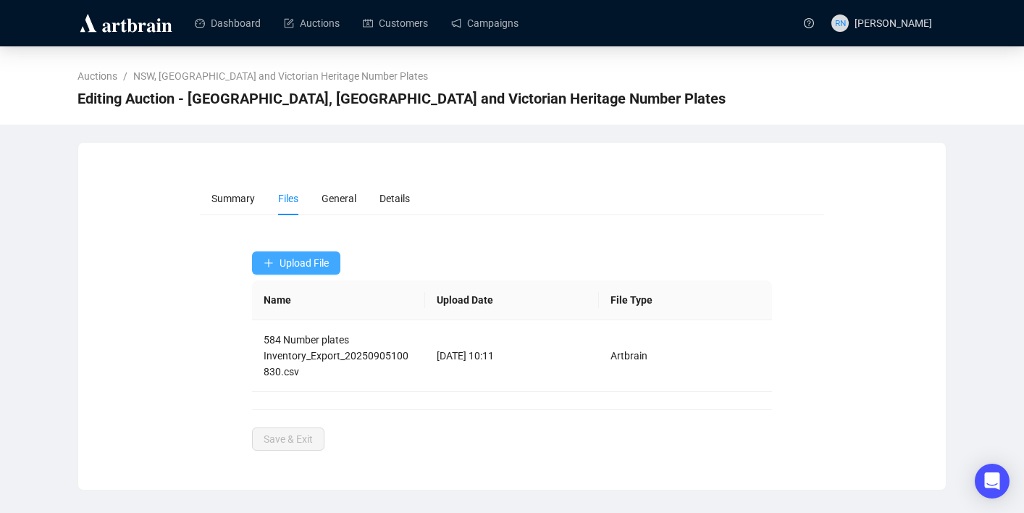
click at [297, 265] on span "Upload File" at bounding box center [304, 263] width 49 height 12
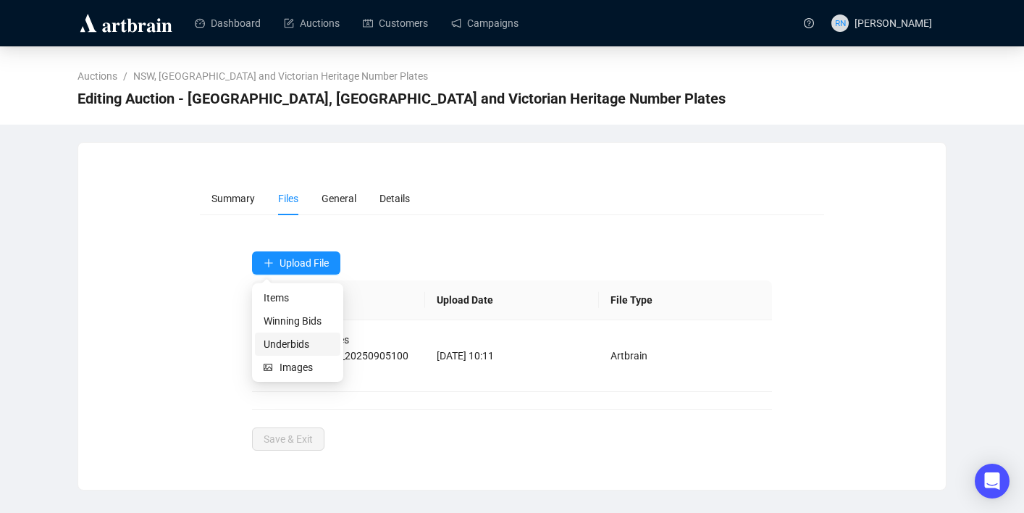
click at [302, 344] on span "Underbids" at bounding box center [298, 344] width 68 height 16
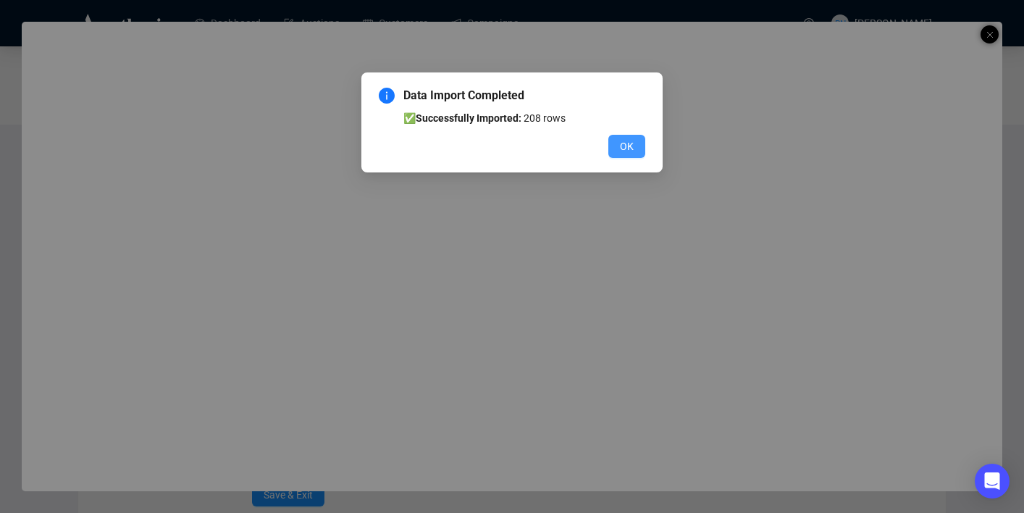
click at [629, 144] on span "OK" at bounding box center [627, 146] width 14 height 16
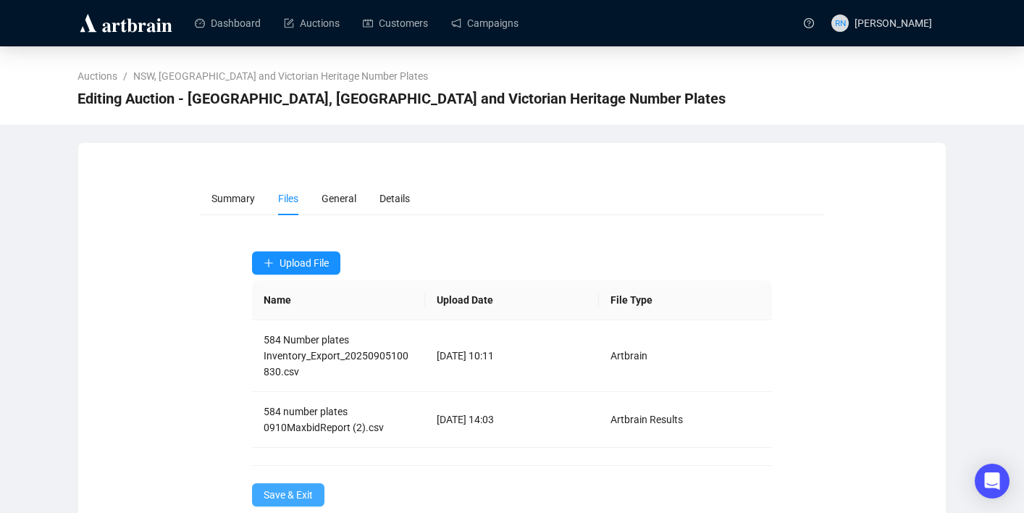
click at [277, 499] on span "Save & Exit" at bounding box center [288, 495] width 49 height 16
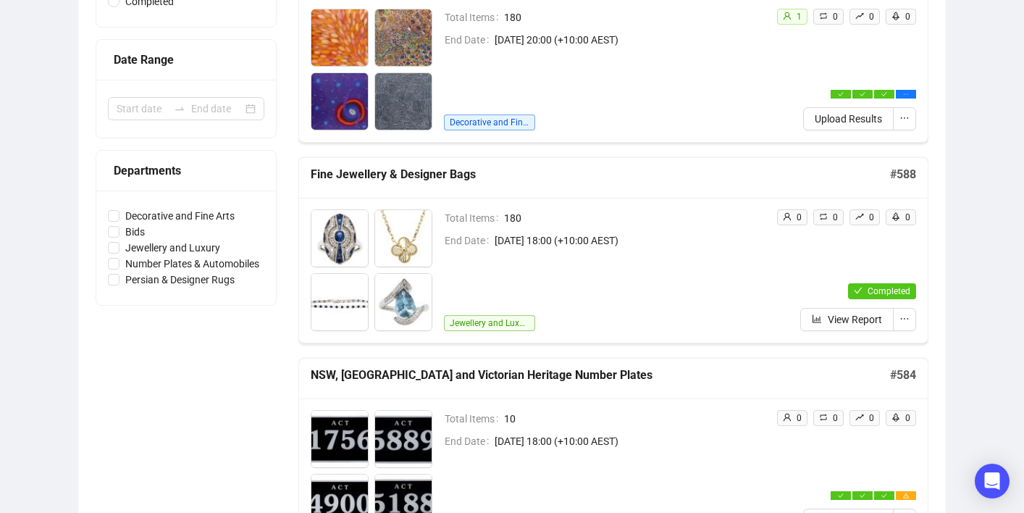
scroll to position [387, 0]
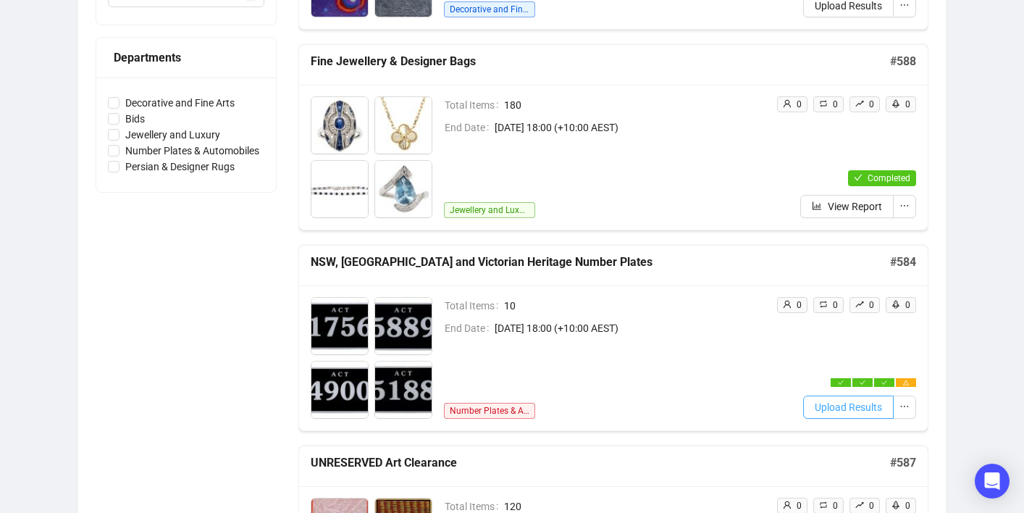
click at [819, 415] on button "Upload Results" at bounding box center [848, 406] width 91 height 23
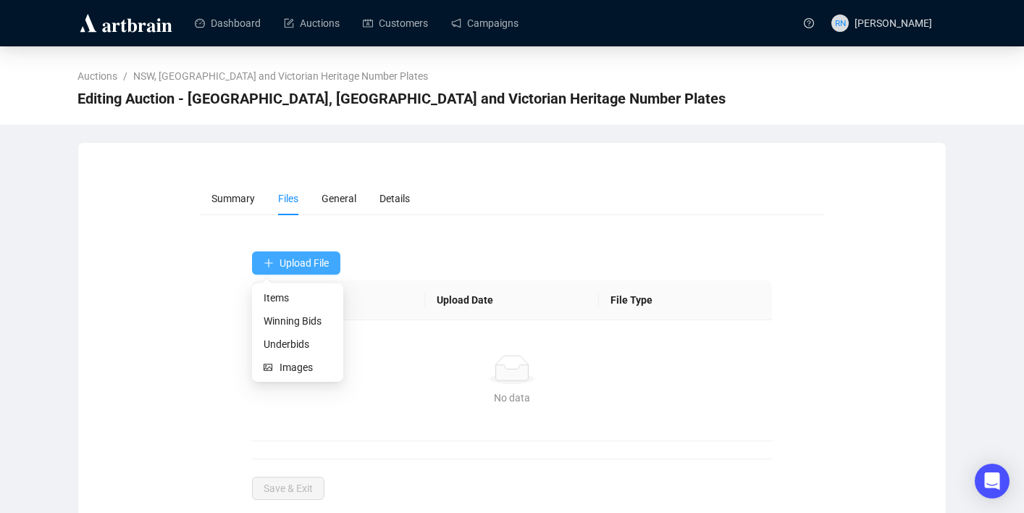
click at [318, 261] on span "Upload File" at bounding box center [304, 263] width 49 height 12
click at [317, 317] on span "Winning Bids" at bounding box center [298, 321] width 68 height 16
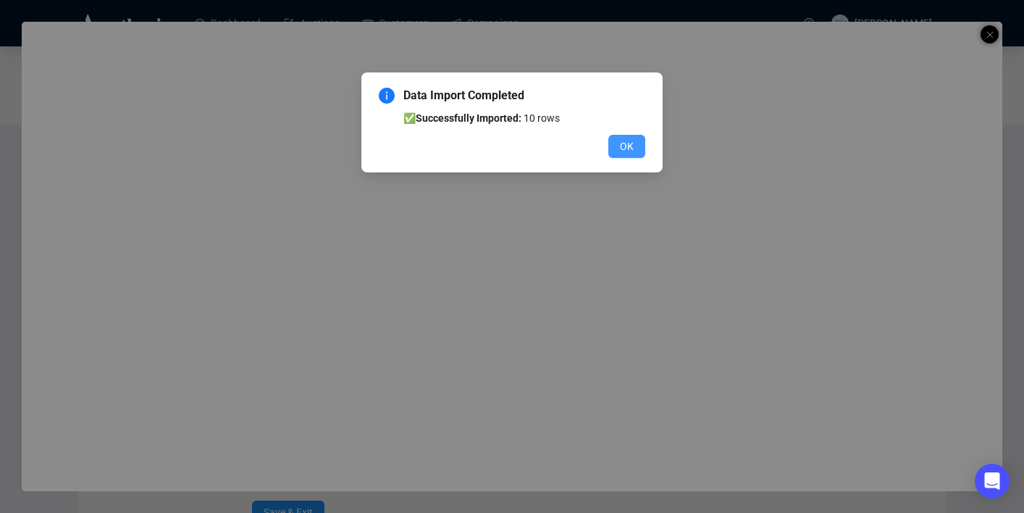
click at [637, 148] on button "OK" at bounding box center [626, 146] width 37 height 23
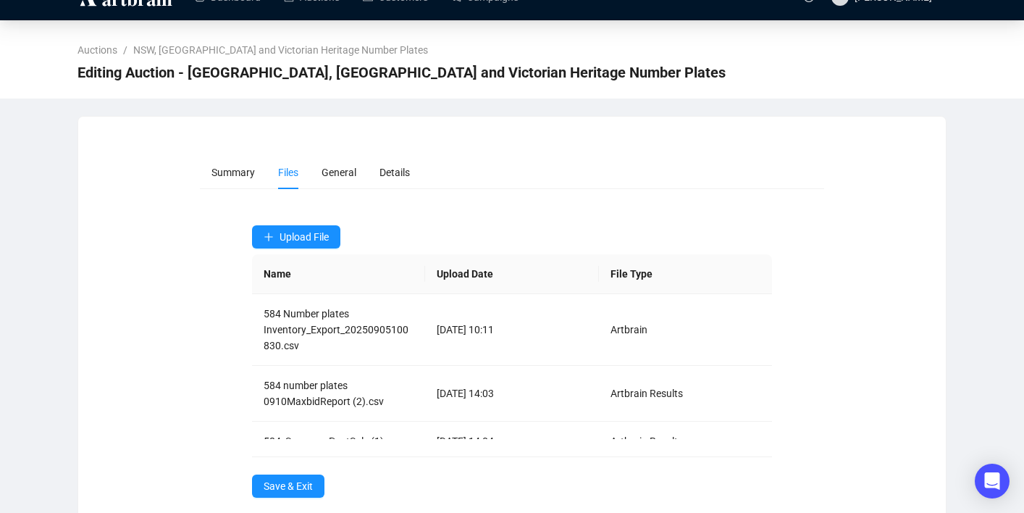
scroll to position [51, 0]
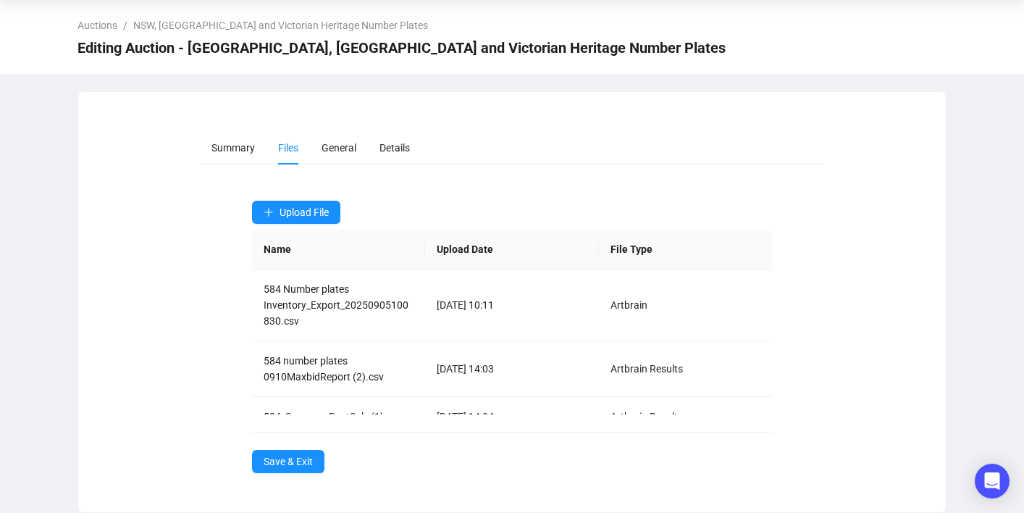
click at [289, 478] on div "Summary Files General Details Upload File Name Upload Date File Type 584 Number…" at bounding box center [512, 302] width 868 height 377
click at [285, 460] on span "Save & Exit" at bounding box center [288, 461] width 49 height 16
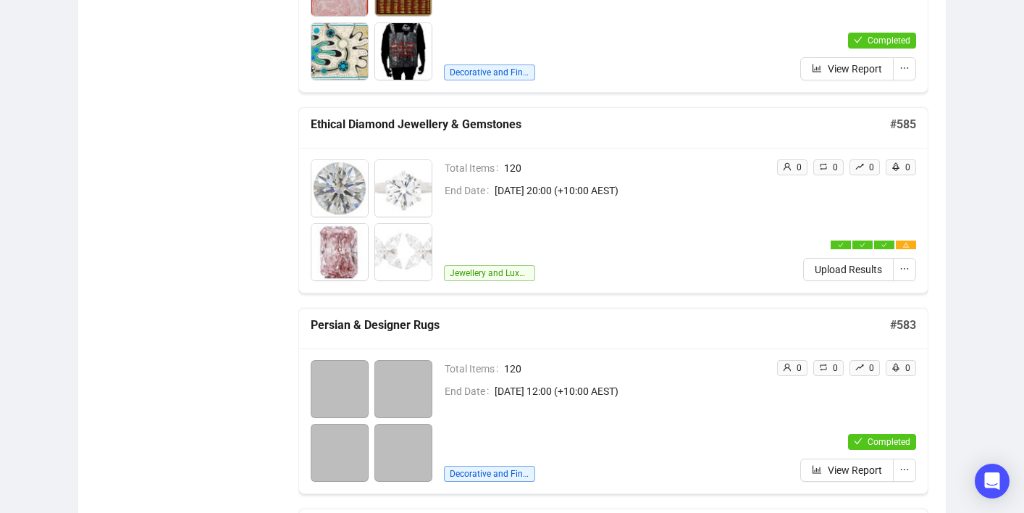
scroll to position [926, 0]
click at [850, 268] on span "Upload Results" at bounding box center [848, 269] width 67 height 16
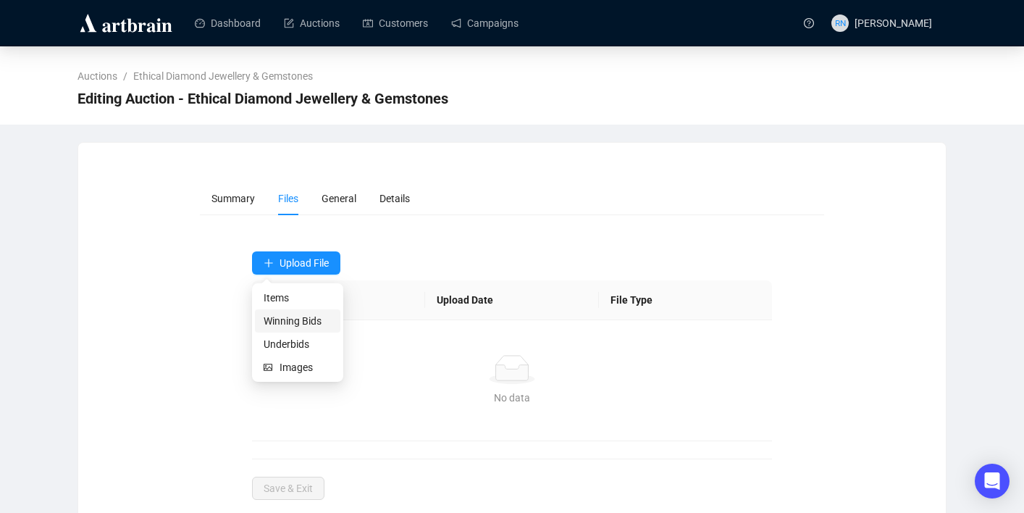
click at [282, 323] on span "Winning Bids" at bounding box center [298, 321] width 68 height 16
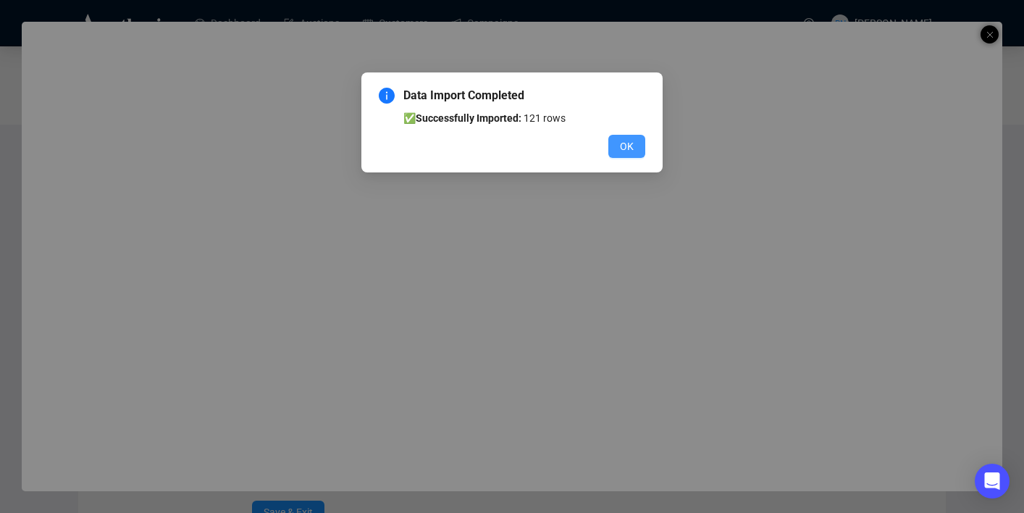
click at [616, 145] on button "OK" at bounding box center [626, 146] width 37 height 23
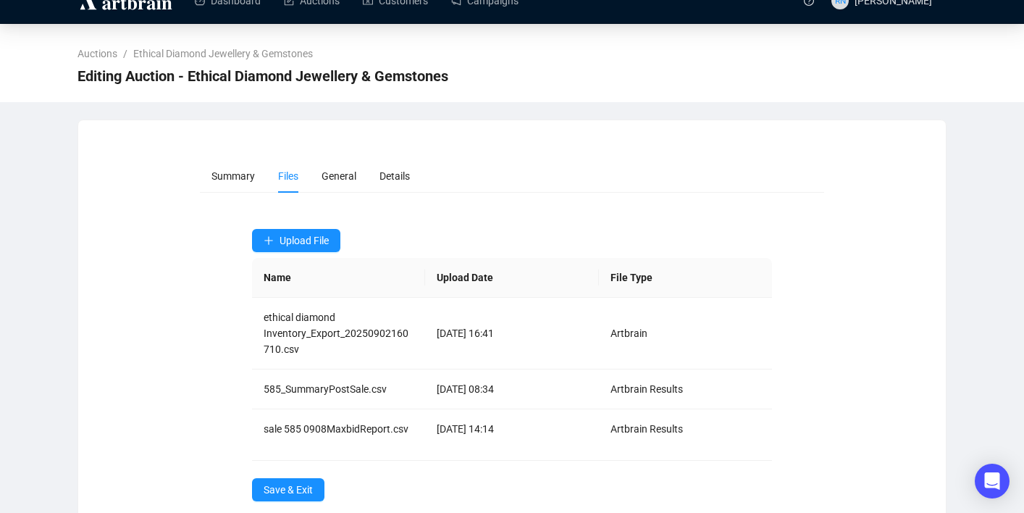
scroll to position [51, 0]
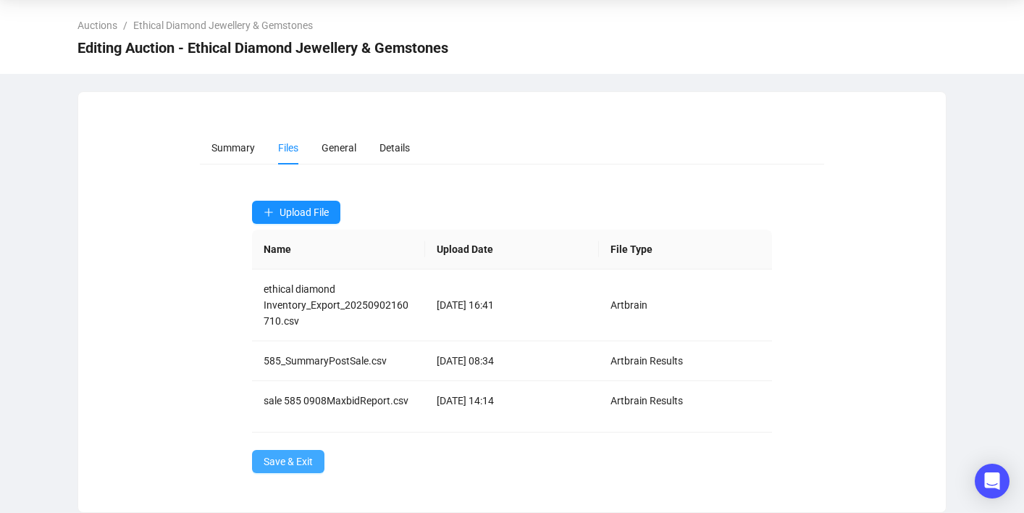
click at [286, 459] on span "Save & Exit" at bounding box center [288, 461] width 49 height 16
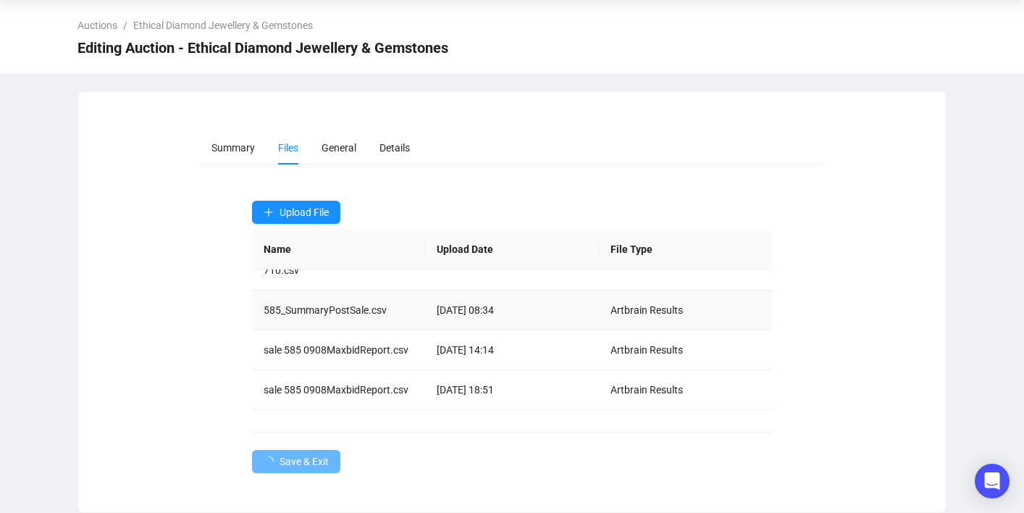
scroll to position [70, 0]
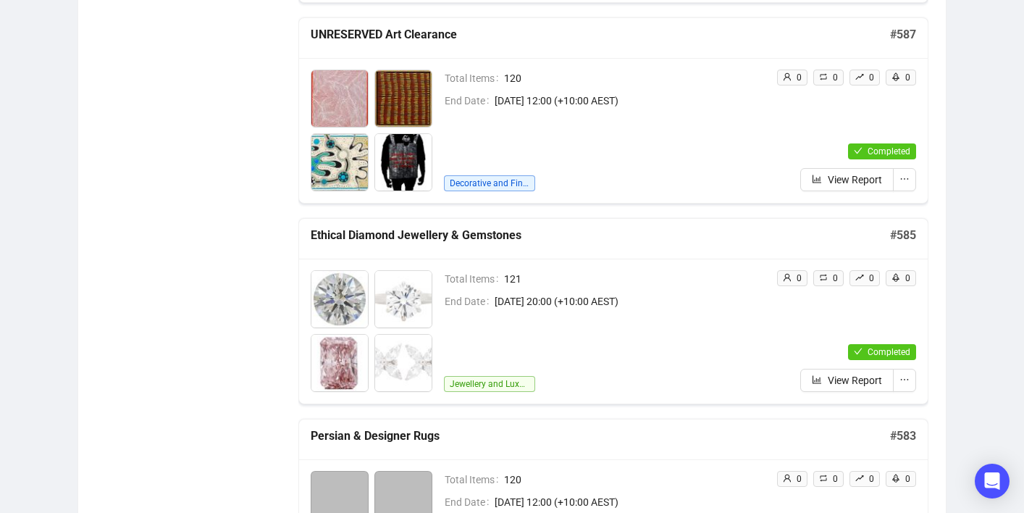
scroll to position [823, 0]
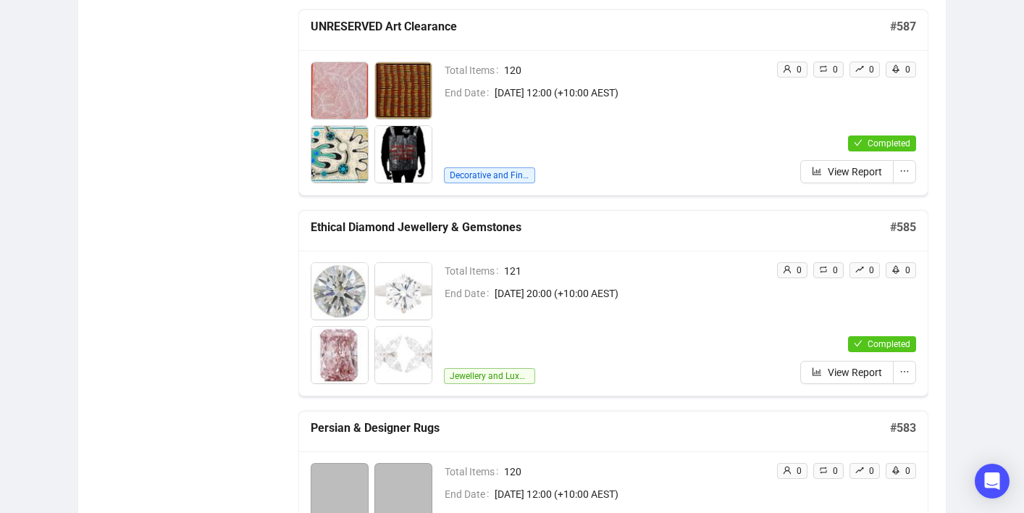
click at [992, 230] on div "Auctions Total Auctions 77 Future Auctions 0 Sold Items 13,096 Available Items …" at bounding box center [512, 347] width 1024 height 2246
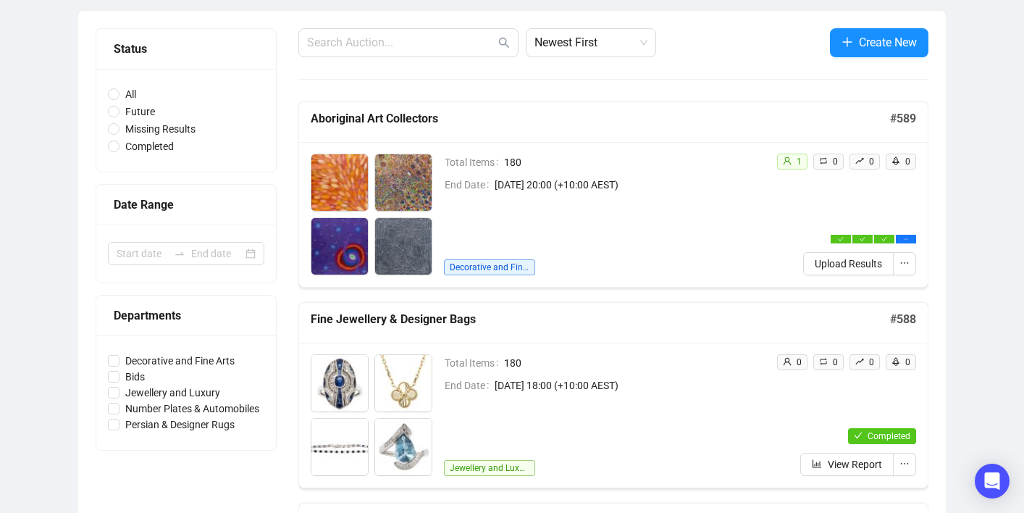
scroll to position [132, 0]
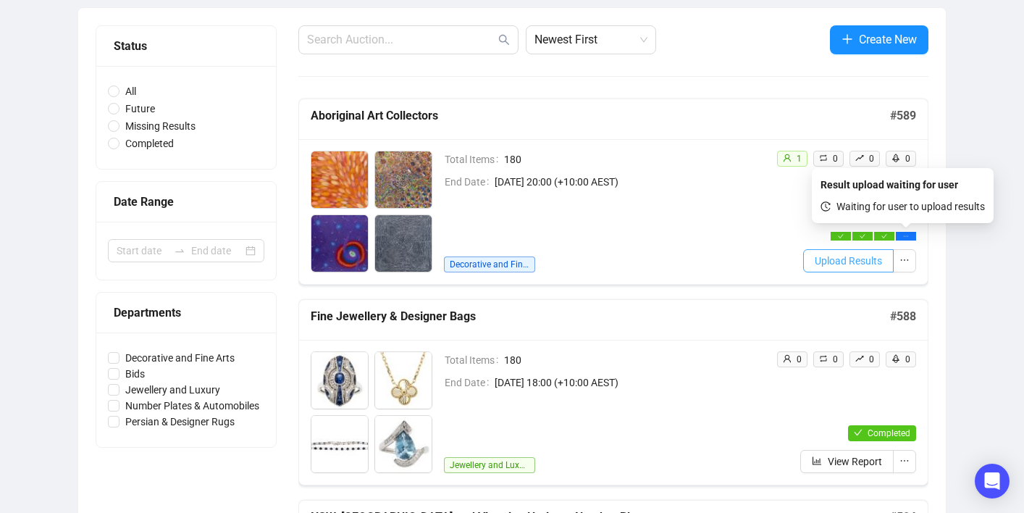
click at [862, 266] on span "Upload Results" at bounding box center [848, 261] width 67 height 16
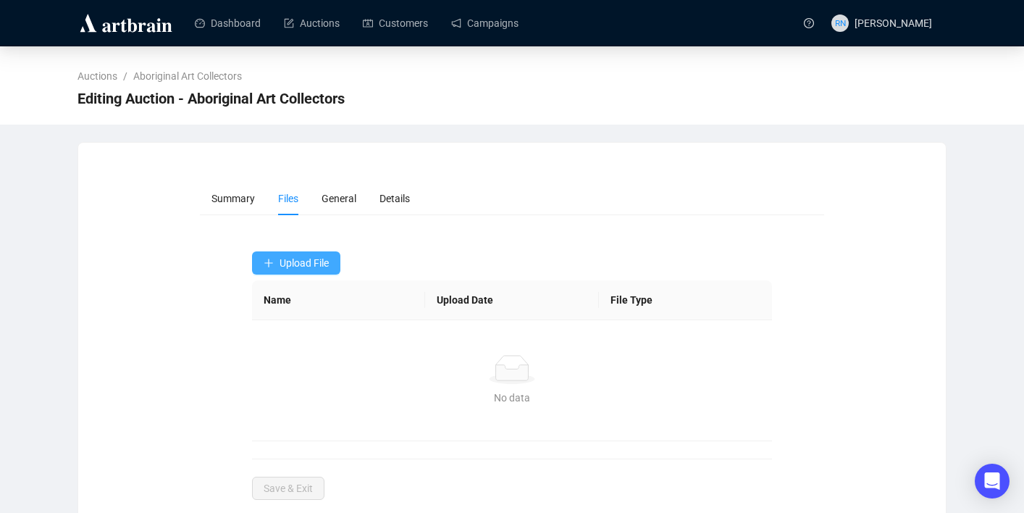
click at [312, 269] on button "Upload File" at bounding box center [296, 262] width 88 height 23
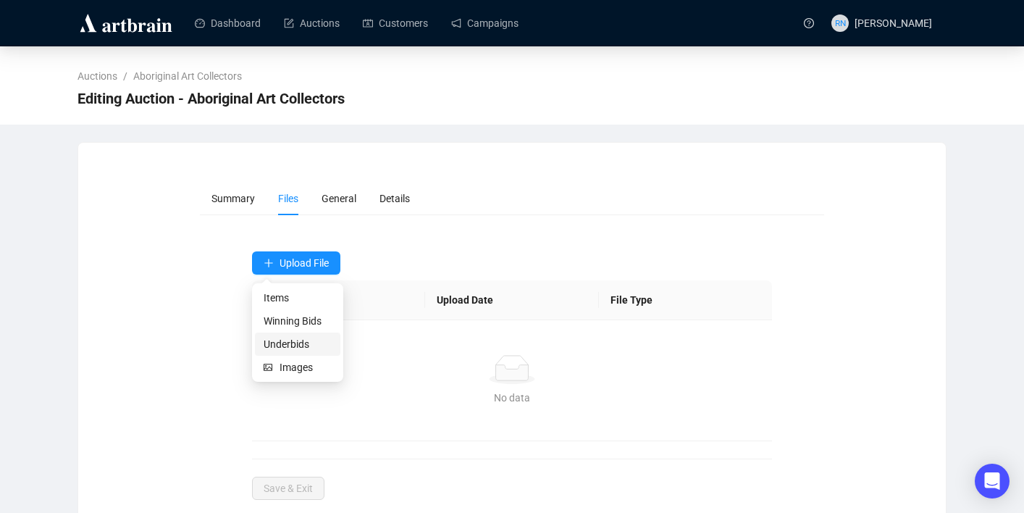
click at [330, 343] on span "Underbids" at bounding box center [298, 344] width 68 height 16
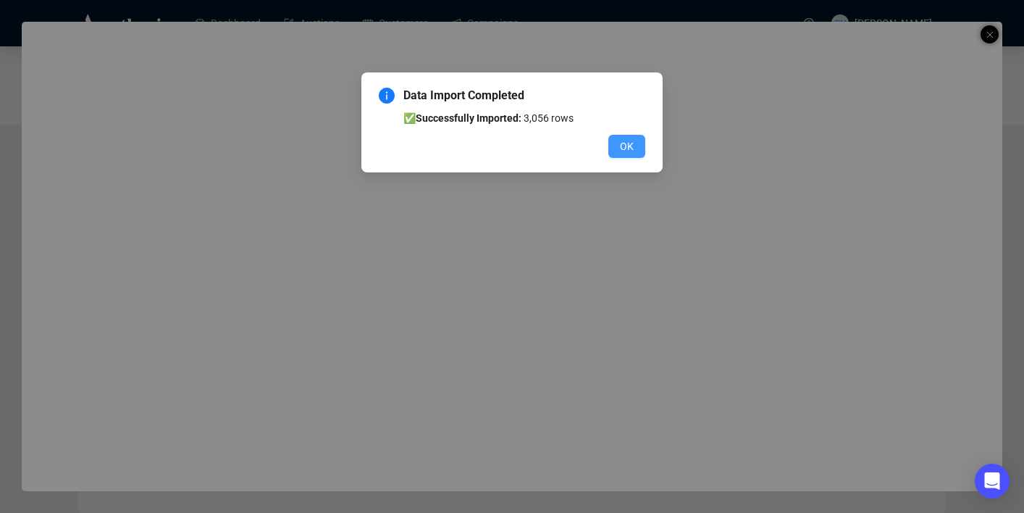
click at [624, 139] on span "OK" at bounding box center [627, 146] width 14 height 16
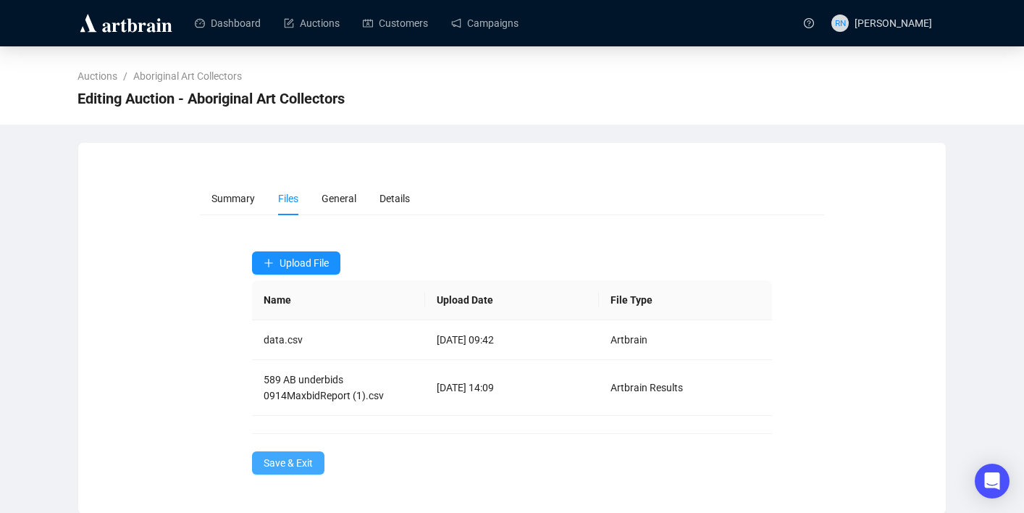
click at [282, 466] on span "Save & Exit" at bounding box center [288, 463] width 49 height 16
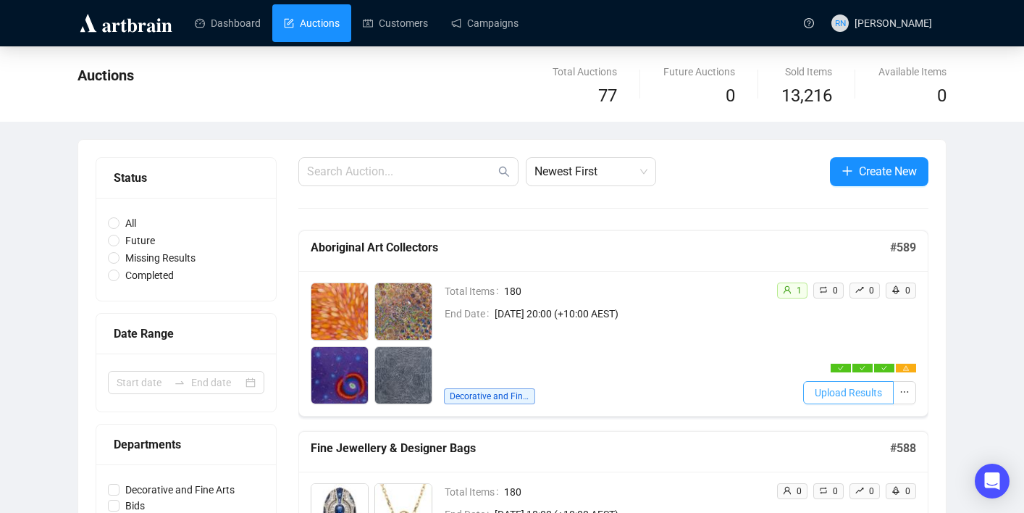
click at [875, 398] on span "Upload Results" at bounding box center [848, 393] width 67 height 16
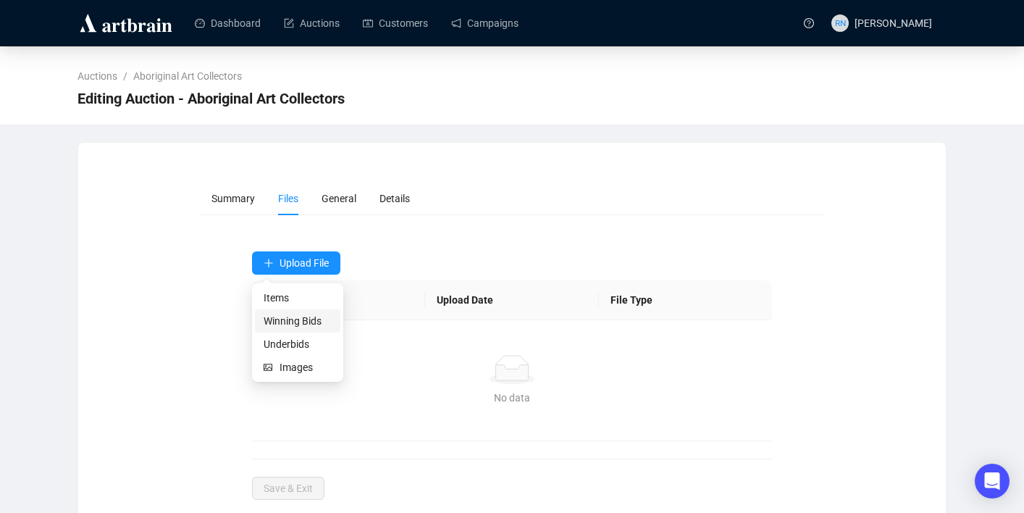
click at [294, 316] on span "Winning Bids" at bounding box center [298, 321] width 68 height 16
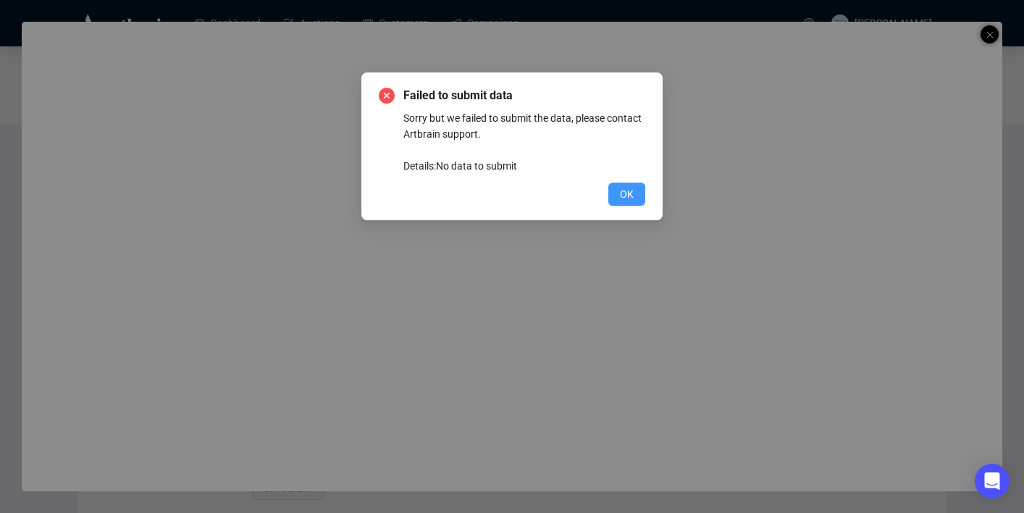
click at [620, 193] on span "OK" at bounding box center [627, 194] width 14 height 16
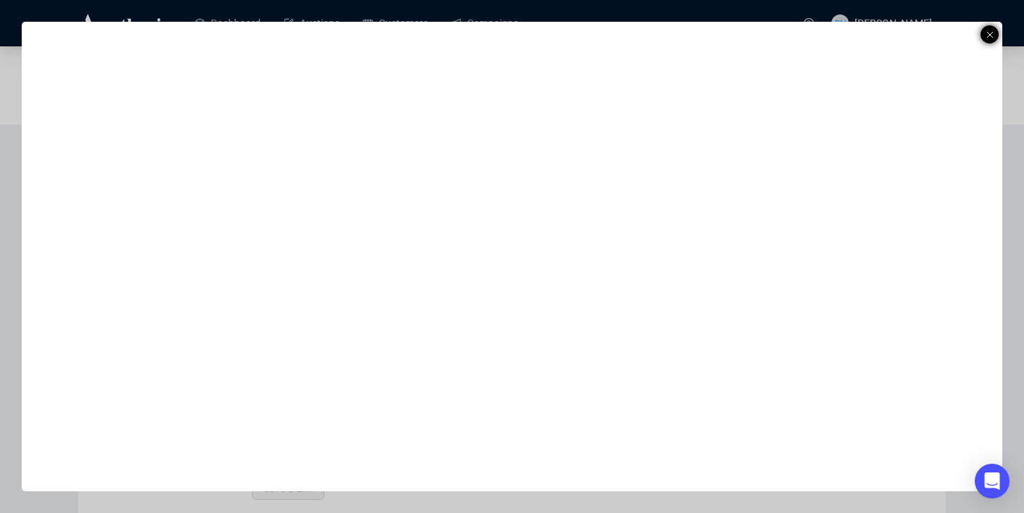
click at [987, 34] on icon at bounding box center [990, 34] width 7 height 17
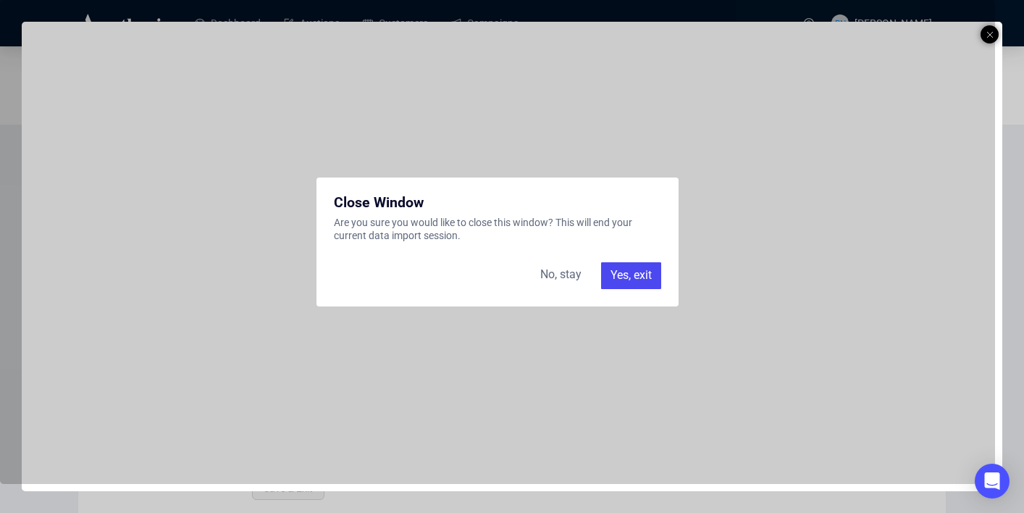
click at [623, 280] on div "Yes, exit" at bounding box center [631, 275] width 60 height 26
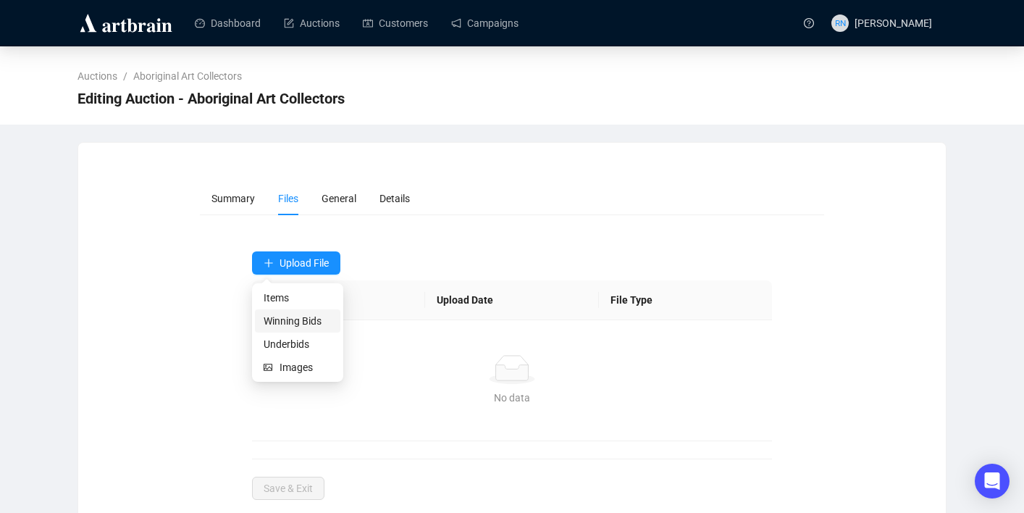
click at [296, 316] on span "Winning Bids" at bounding box center [298, 321] width 68 height 16
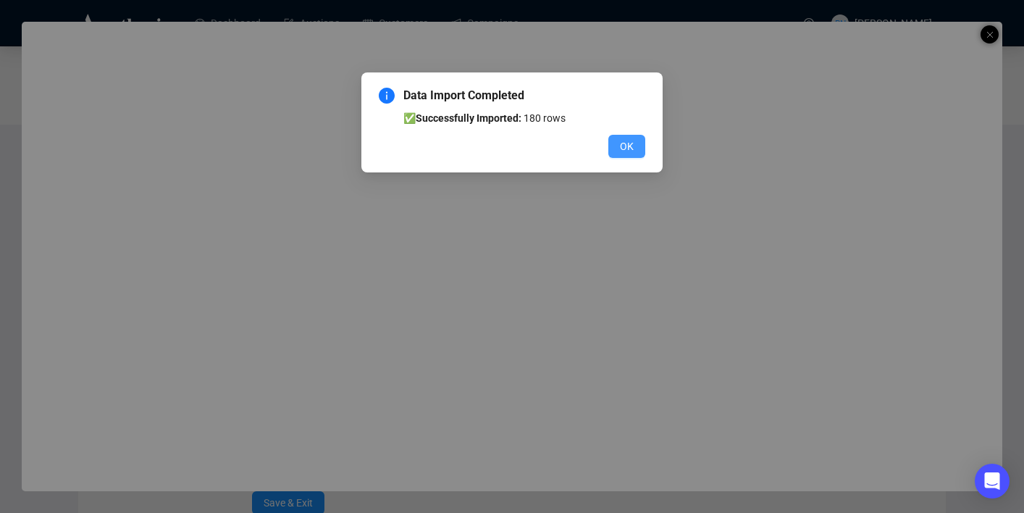
click at [632, 140] on span "OK" at bounding box center [627, 146] width 14 height 16
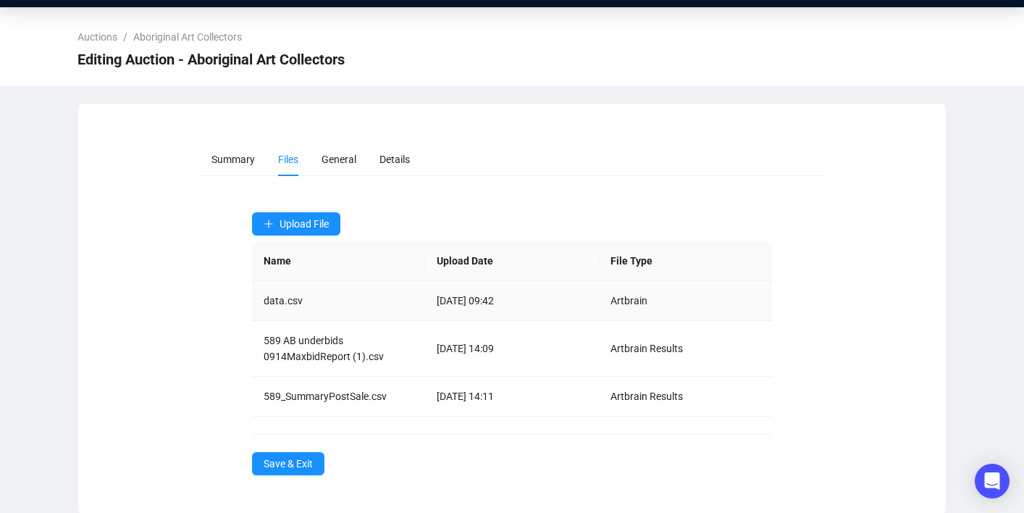
scroll to position [41, 0]
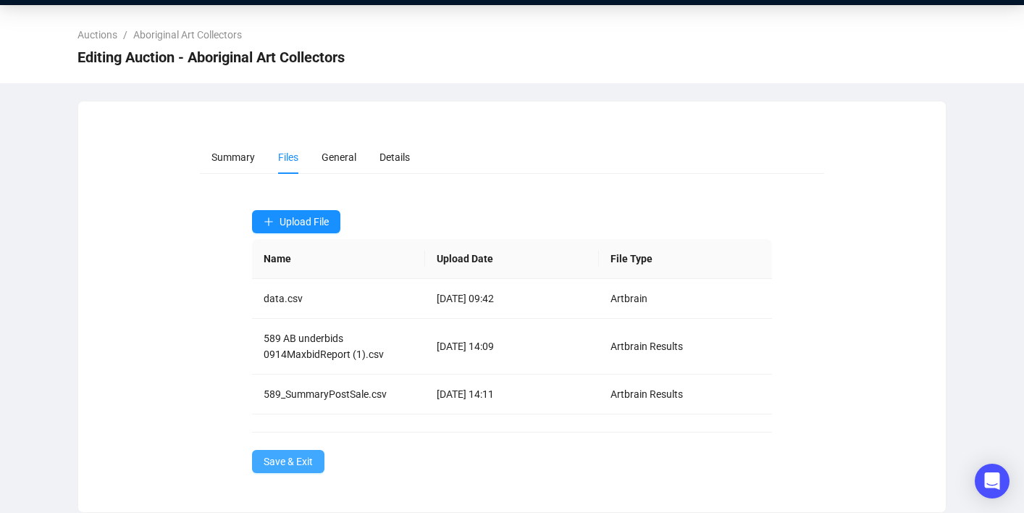
click at [288, 461] on span "Save & Exit" at bounding box center [288, 461] width 49 height 16
